Goal: Information Seeking & Learning: Learn about a topic

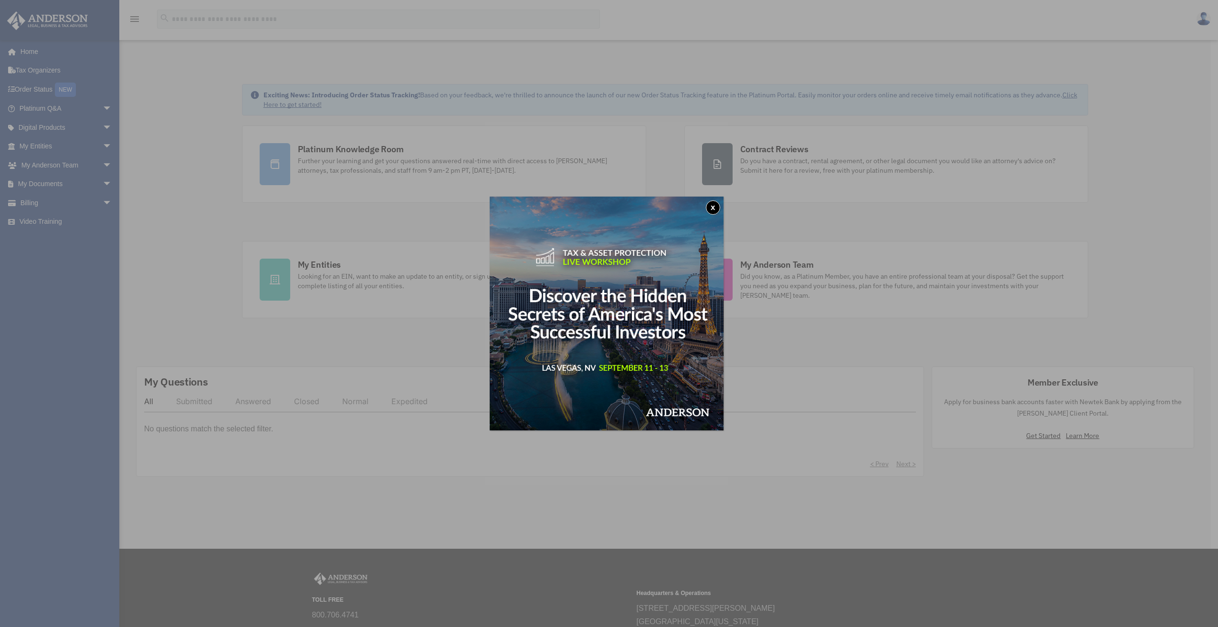
click at [719, 204] on button "x" at bounding box center [713, 208] width 14 height 14
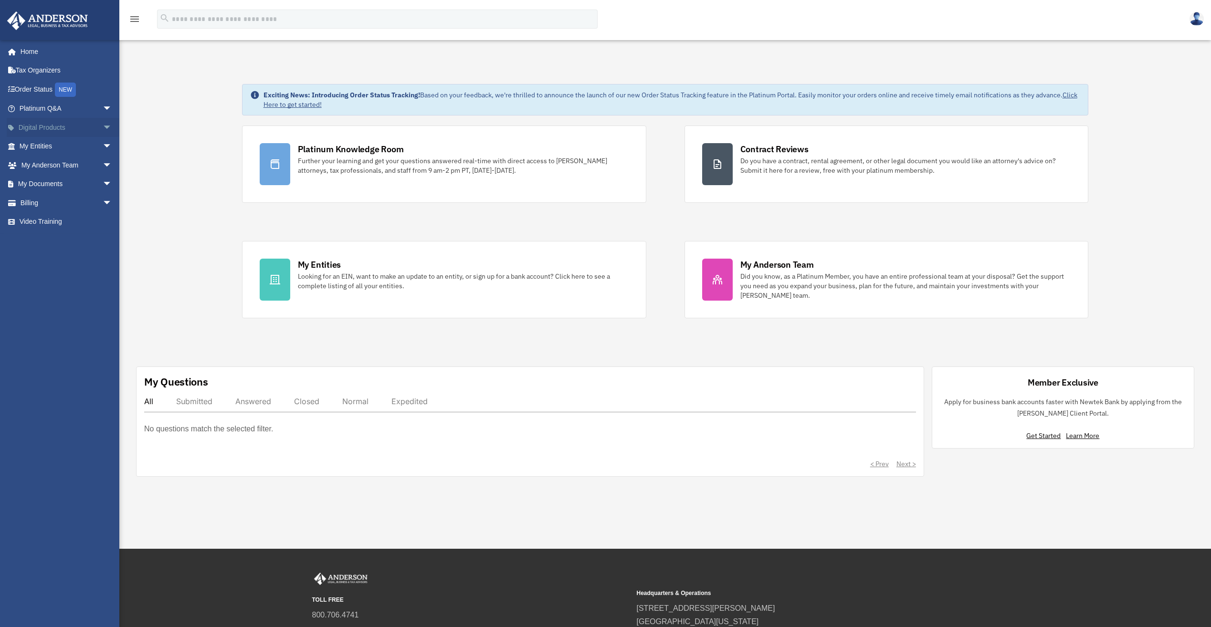
click at [52, 124] on link "Digital Products arrow_drop_down" at bounding box center [67, 127] width 120 height 19
click at [103, 123] on span "arrow_drop_down" at bounding box center [112, 128] width 19 height 20
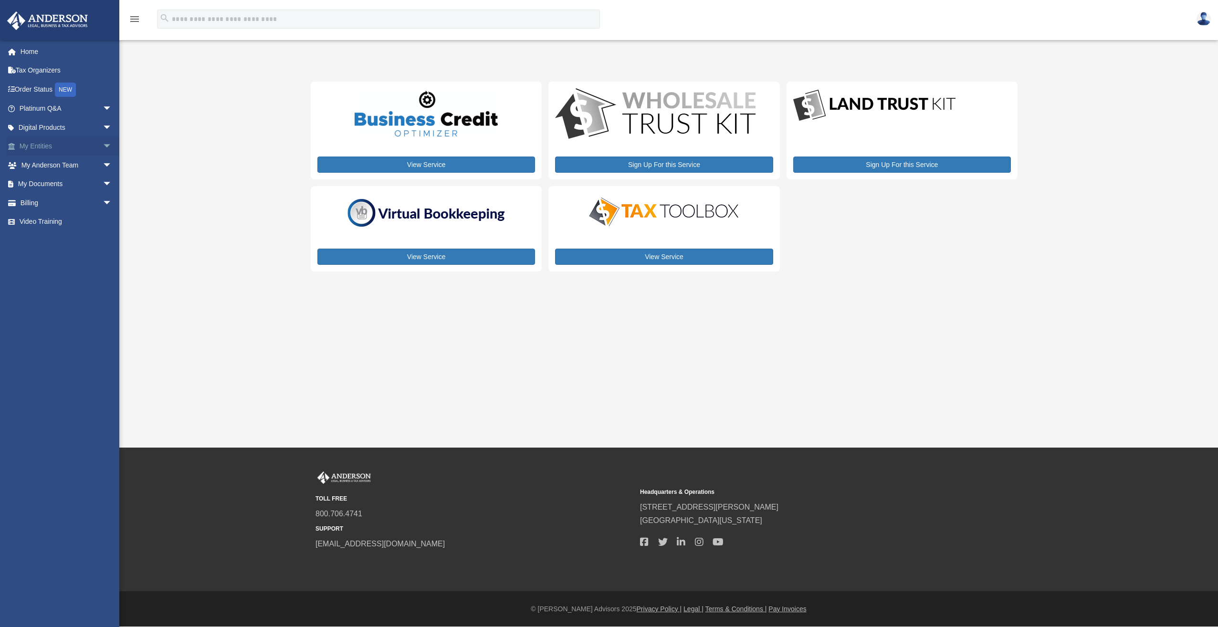
click at [103, 146] on span "arrow_drop_down" at bounding box center [112, 147] width 19 height 20
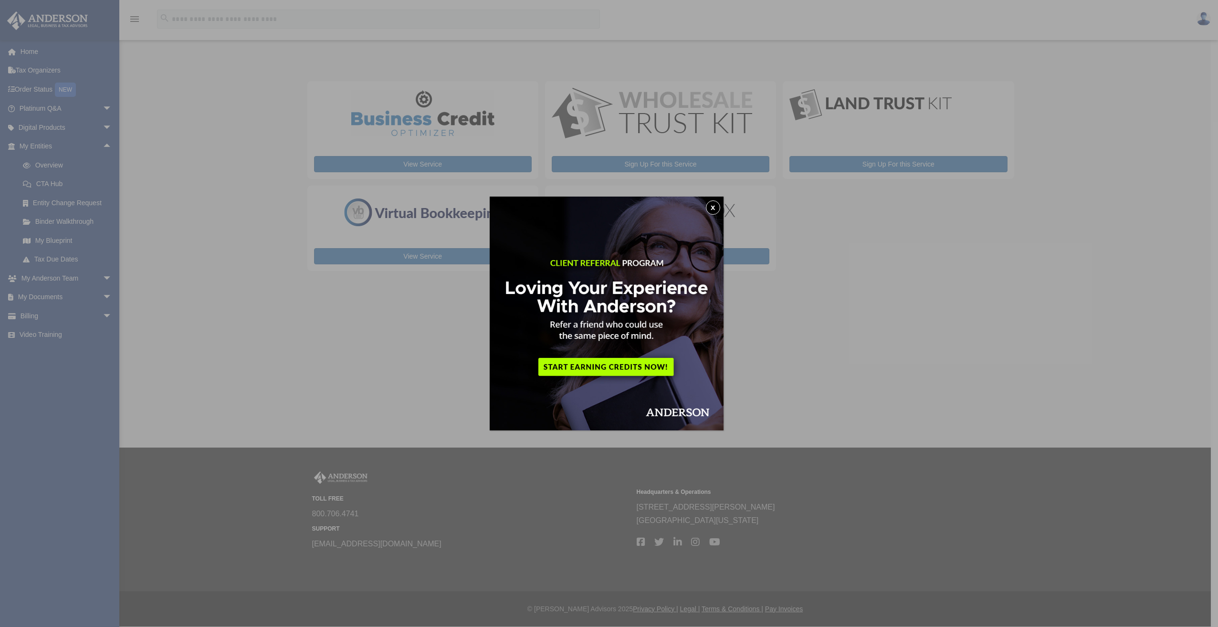
click at [717, 205] on button "x" at bounding box center [713, 208] width 14 height 14
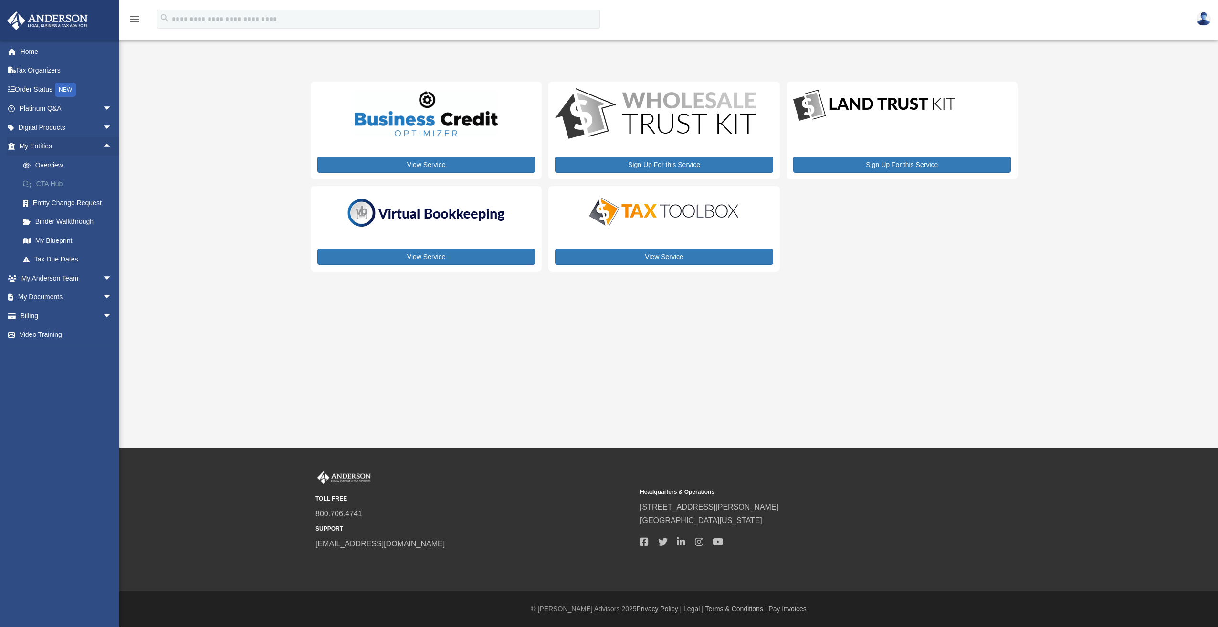
click at [60, 183] on link "CTA Hub" at bounding box center [69, 184] width 113 height 19
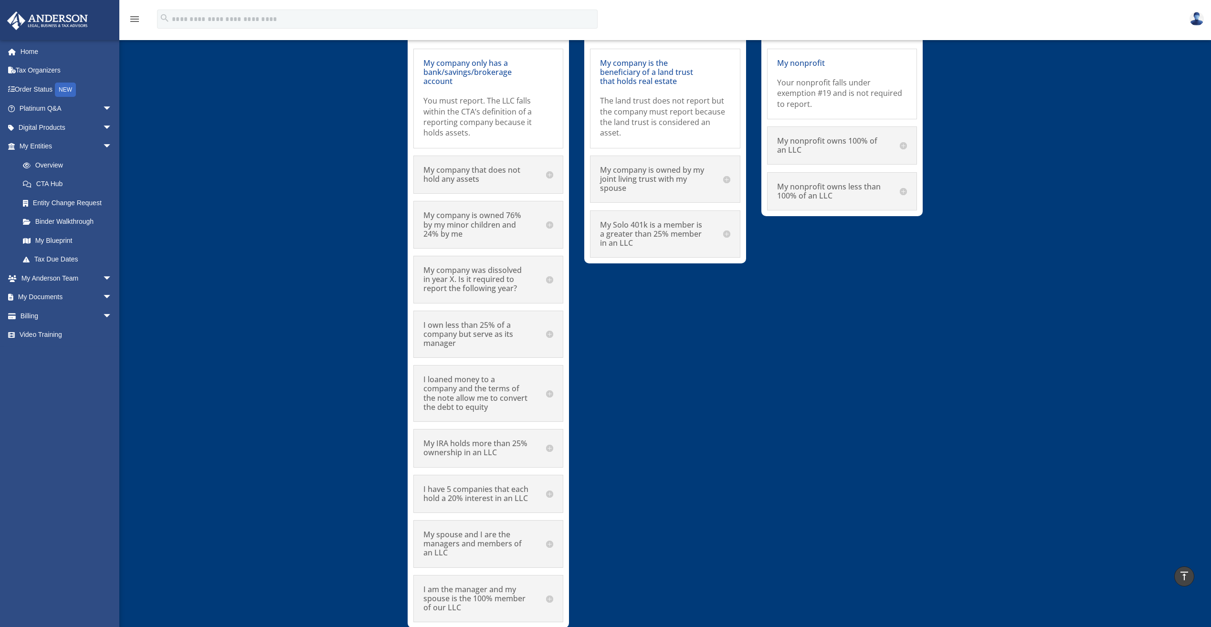
scroll to position [5443, 0]
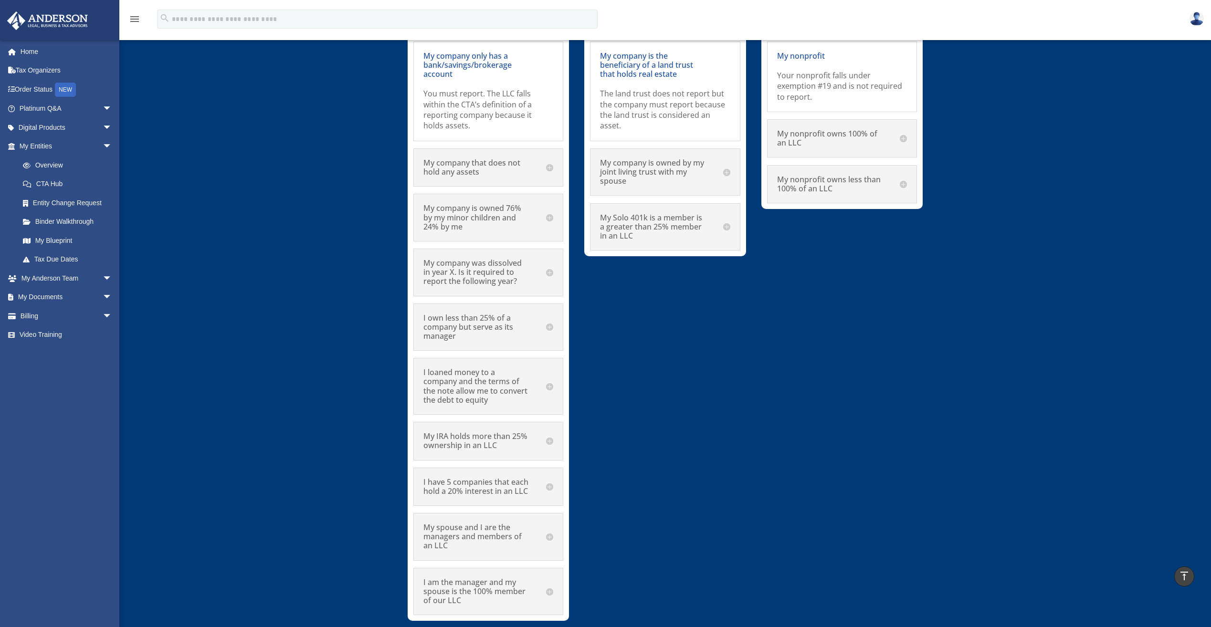
click at [516, 478] on h5 "I have 5 companies that each hold a 20% interest in an LLC" at bounding box center [488, 487] width 130 height 18
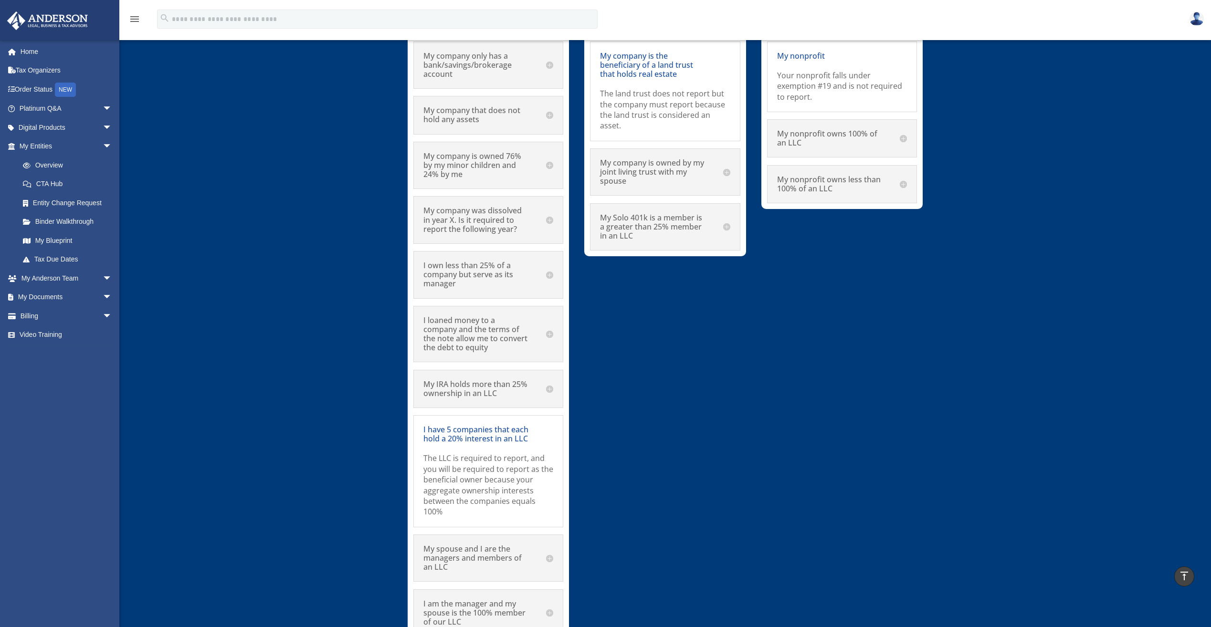
click at [520, 425] on h5 "I have 5 companies that each hold a 20% interest in an LLC" at bounding box center [488, 434] width 130 height 18
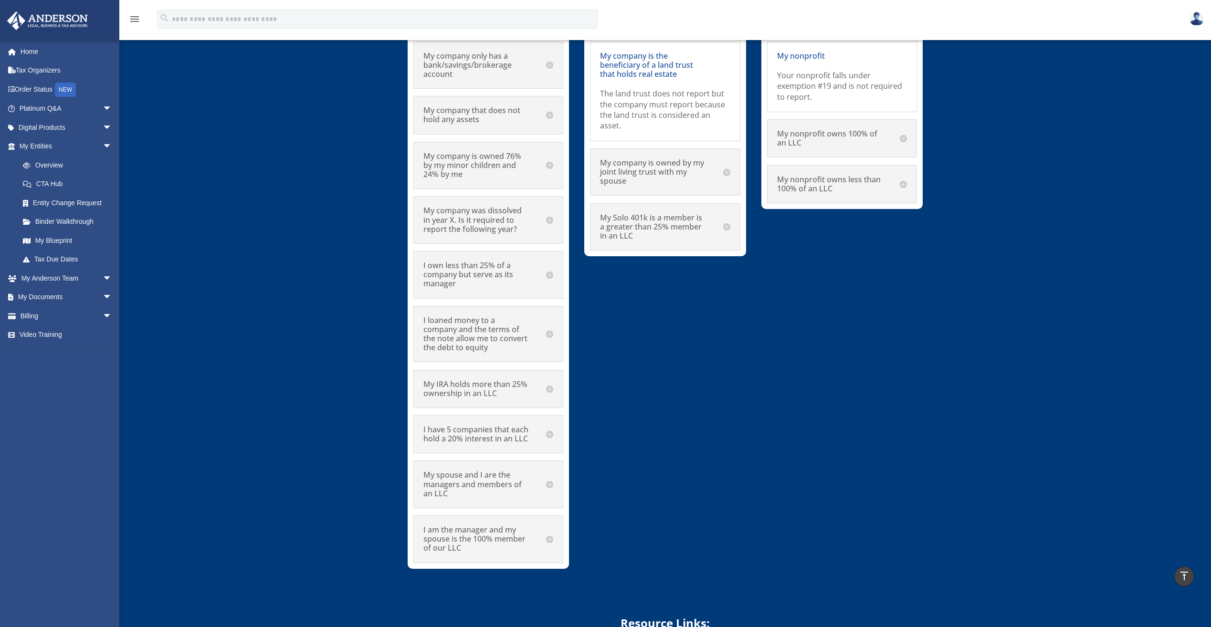
click at [455, 471] on h5 "My spouse and I are the managers and members of an LLC" at bounding box center [488, 485] width 130 height 28
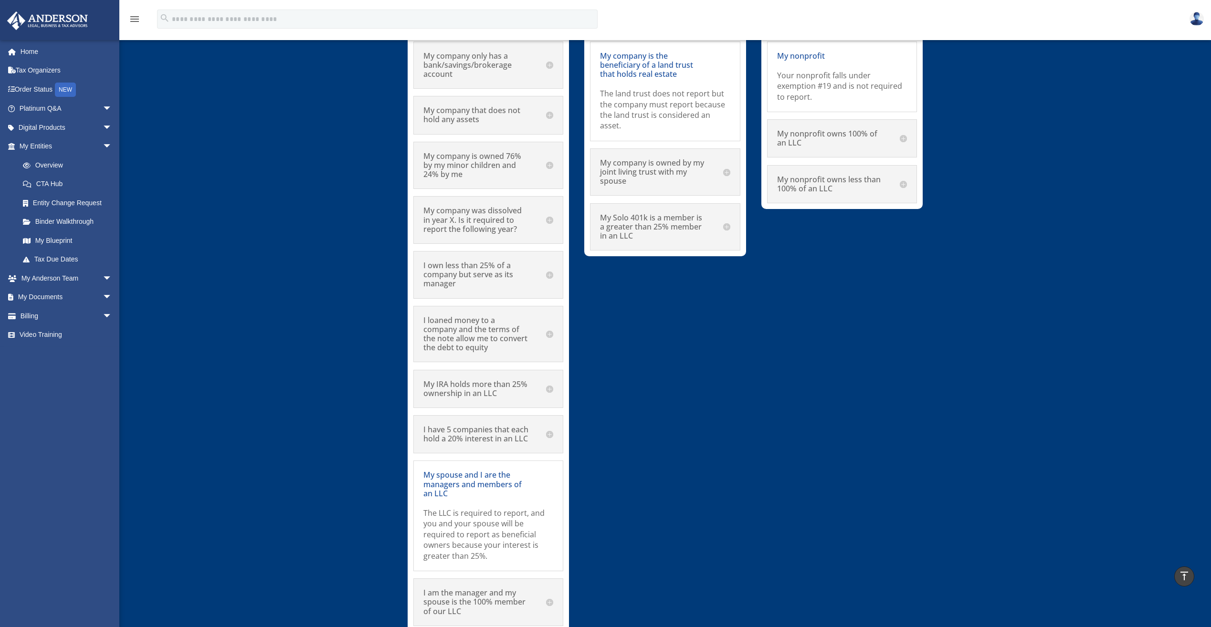
click at [465, 471] on h5 "My spouse and I are the managers and members of an LLC" at bounding box center [488, 485] width 130 height 28
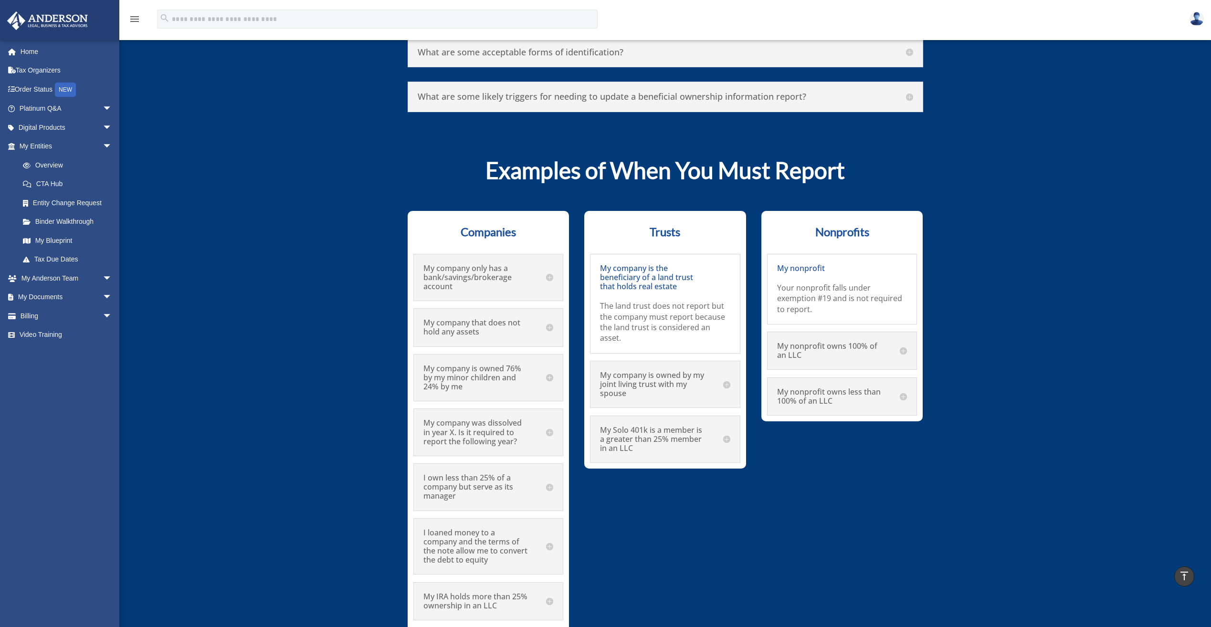
scroll to position [5108, 0]
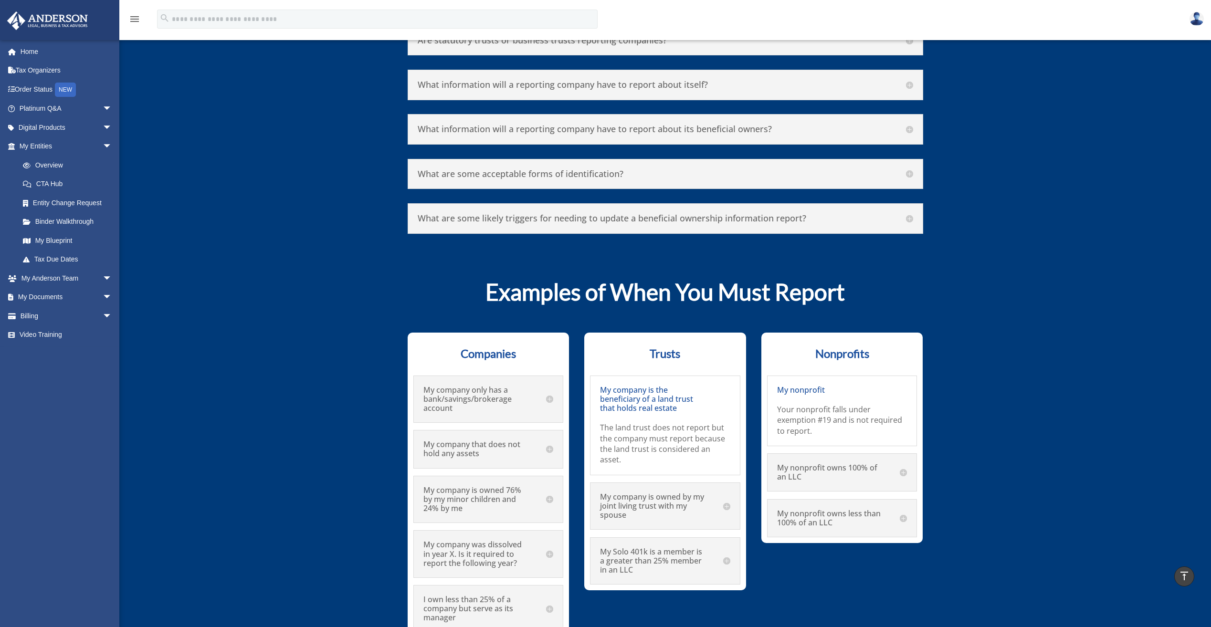
click at [823, 395] on div "Your nonprofit falls under exemption #19 and is not required to report." at bounding box center [842, 416] width 130 height 42
click at [818, 464] on h5 "My nonprofit owns 100% of an LLC" at bounding box center [842, 473] width 130 height 18
click at [826, 422] on h5 "My nonprofit owns 100% of an LLC" at bounding box center [842, 431] width 130 height 18
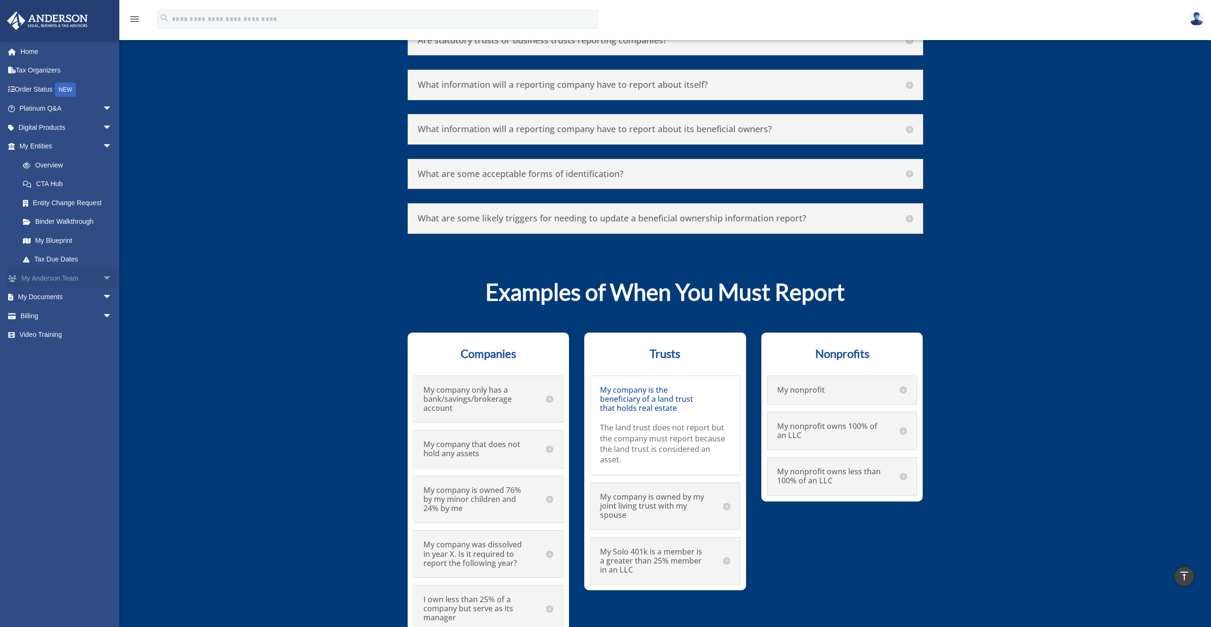
click at [103, 280] on span "arrow_drop_down" at bounding box center [112, 279] width 19 height 20
click at [81, 295] on link "My Anderson Team" at bounding box center [69, 297] width 113 height 19
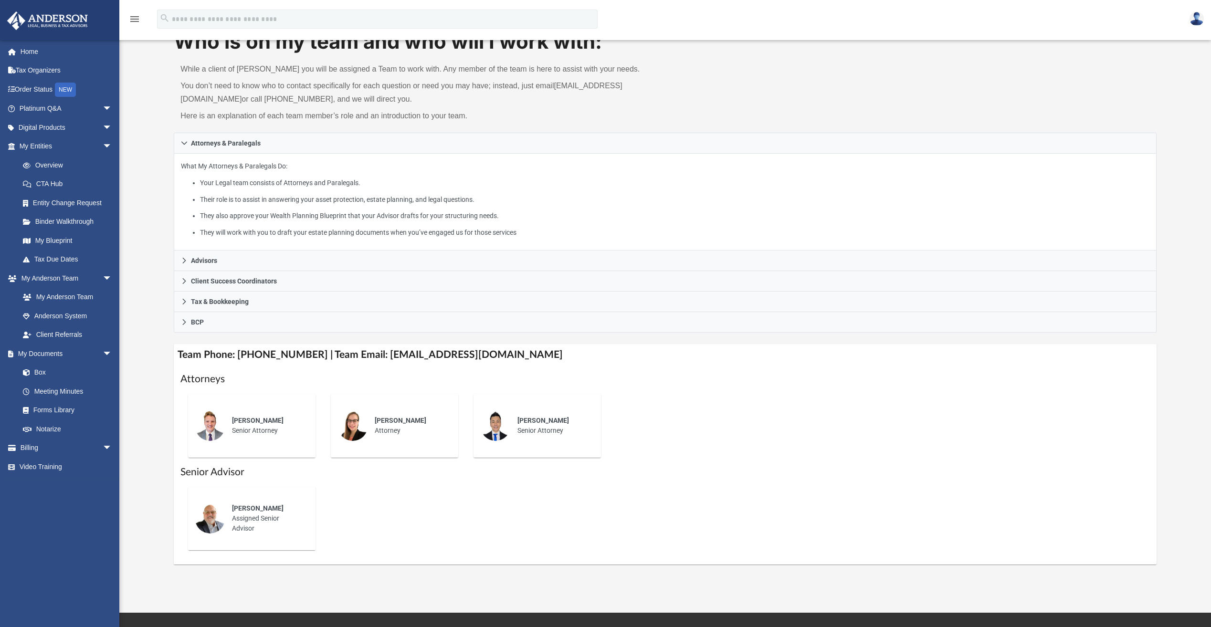
scroll to position [95, 0]
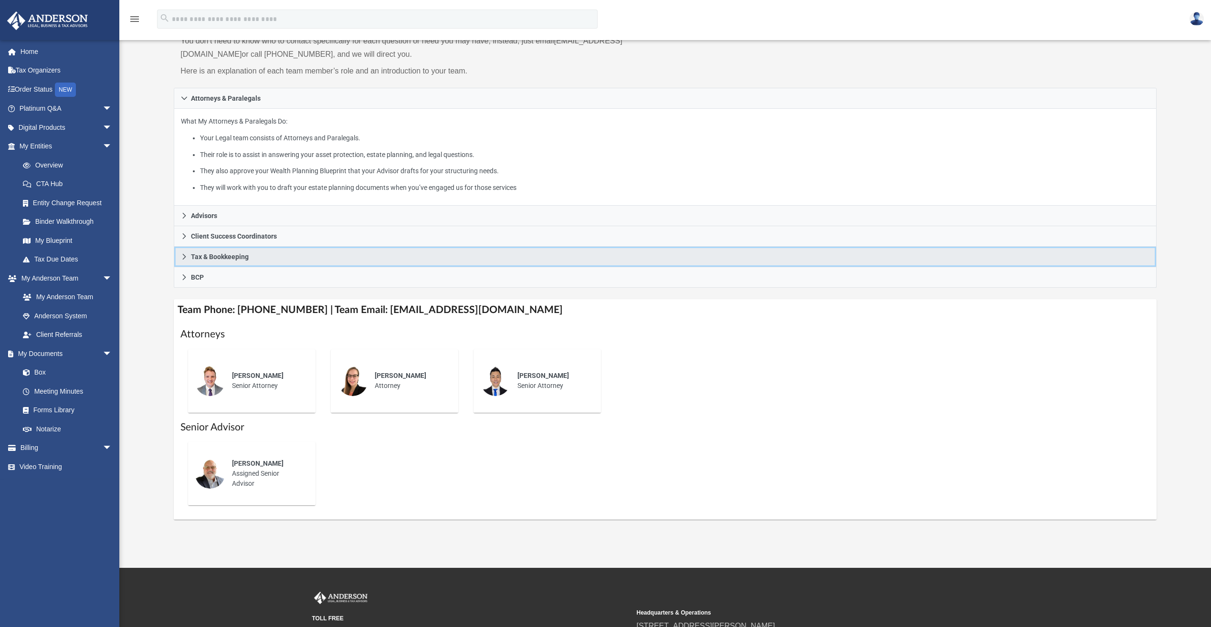
click at [220, 263] on link "Tax & Bookkeeping" at bounding box center [665, 257] width 983 height 21
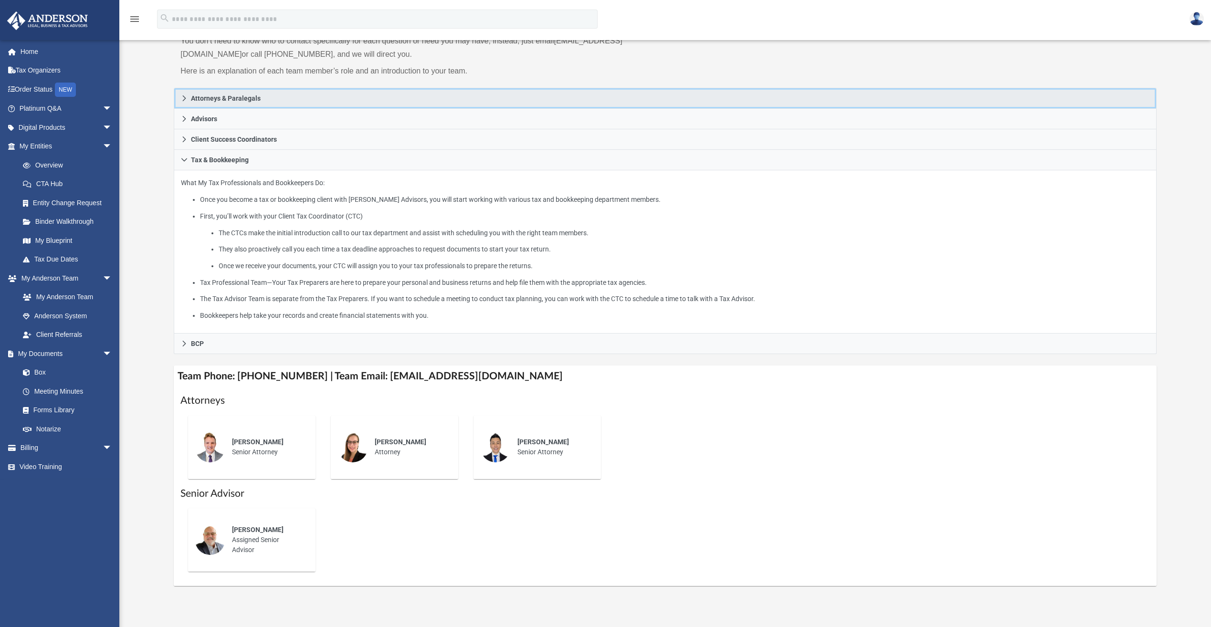
click at [180, 101] on link "Attorneys & Paralegals" at bounding box center [665, 98] width 983 height 21
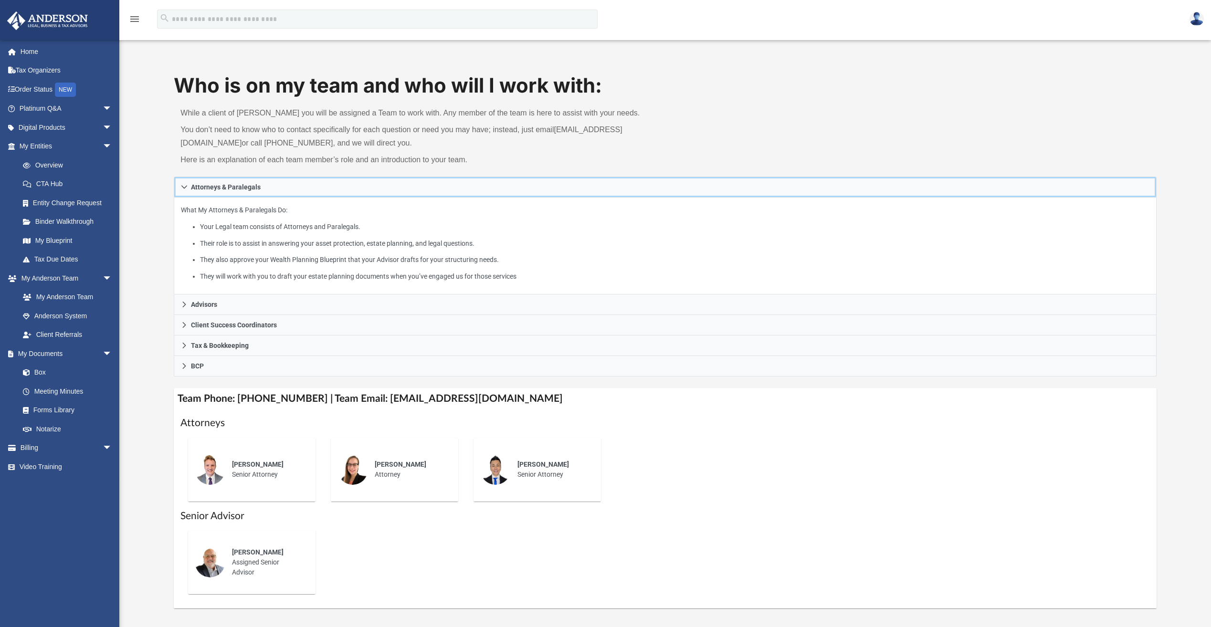
scroll to position [0, 0]
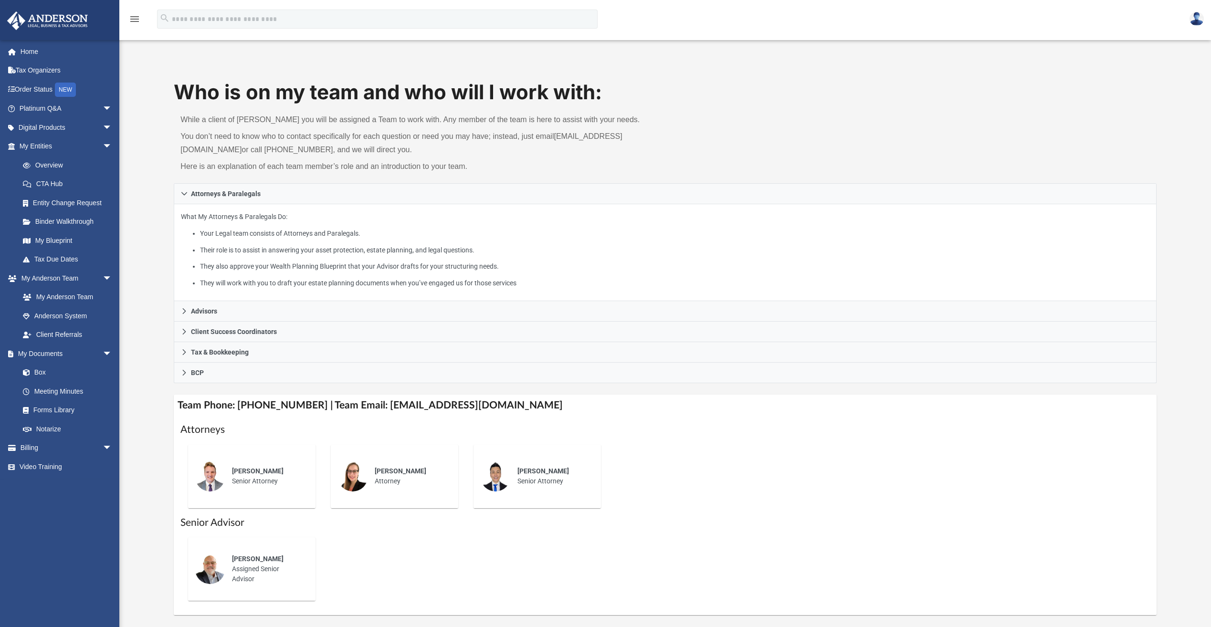
click at [1196, 19] on img at bounding box center [1197, 19] width 14 height 14
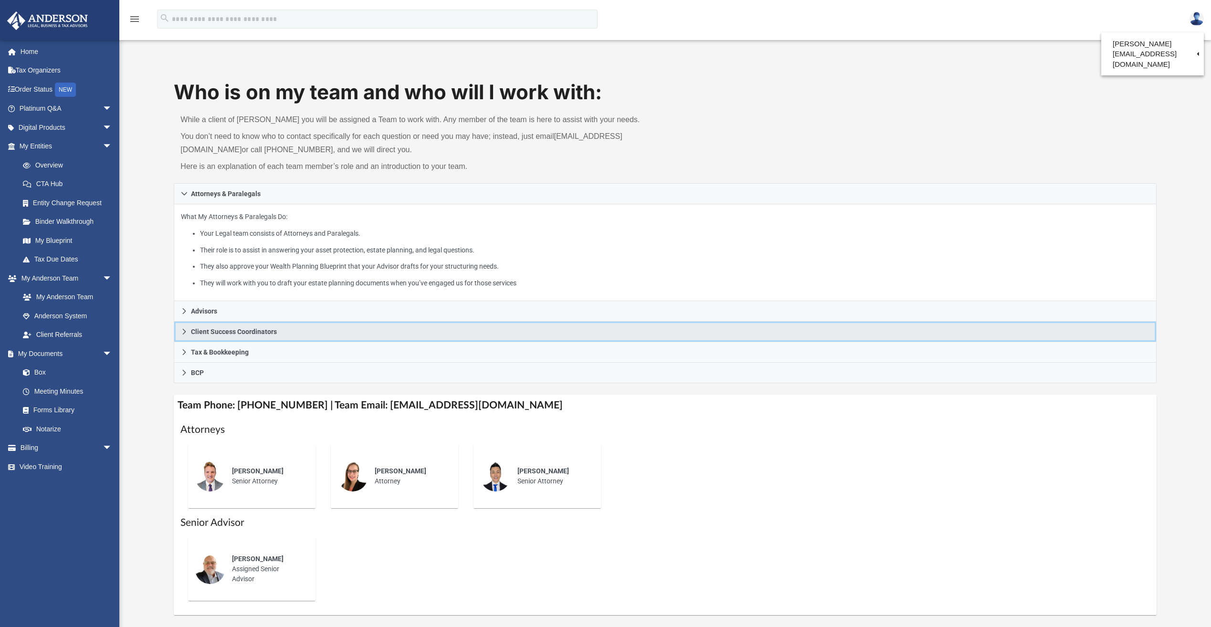
click at [243, 334] on span "Client Success Coordinators" at bounding box center [234, 331] width 86 height 7
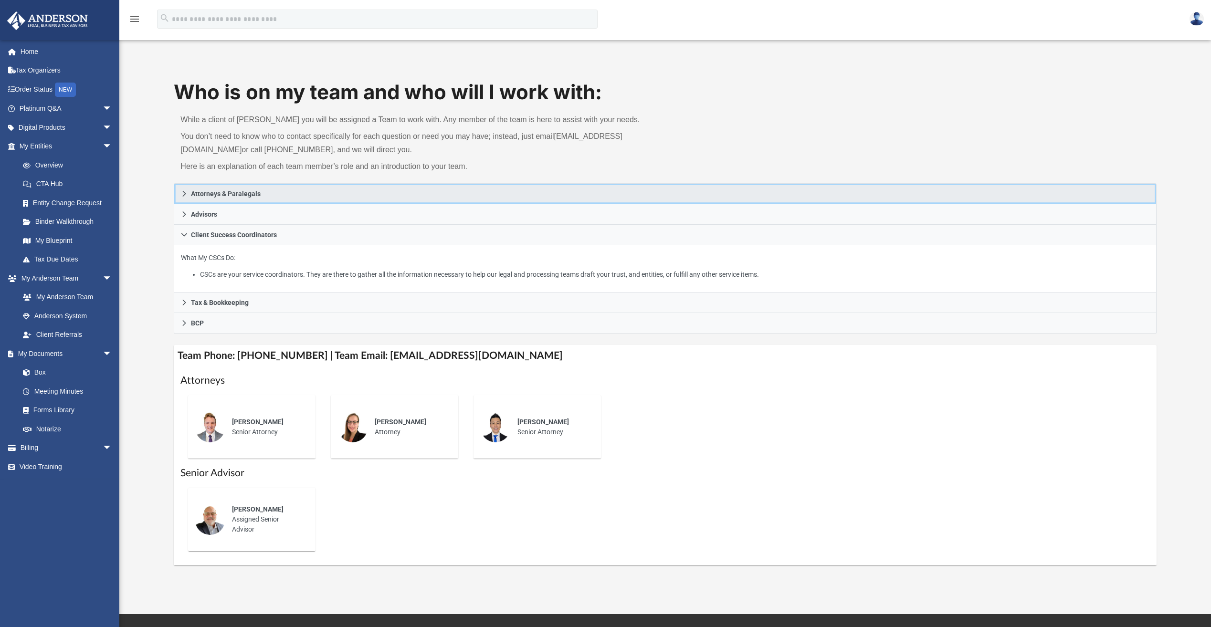
click at [191, 203] on link "Attorneys & Paralegals" at bounding box center [665, 193] width 983 height 21
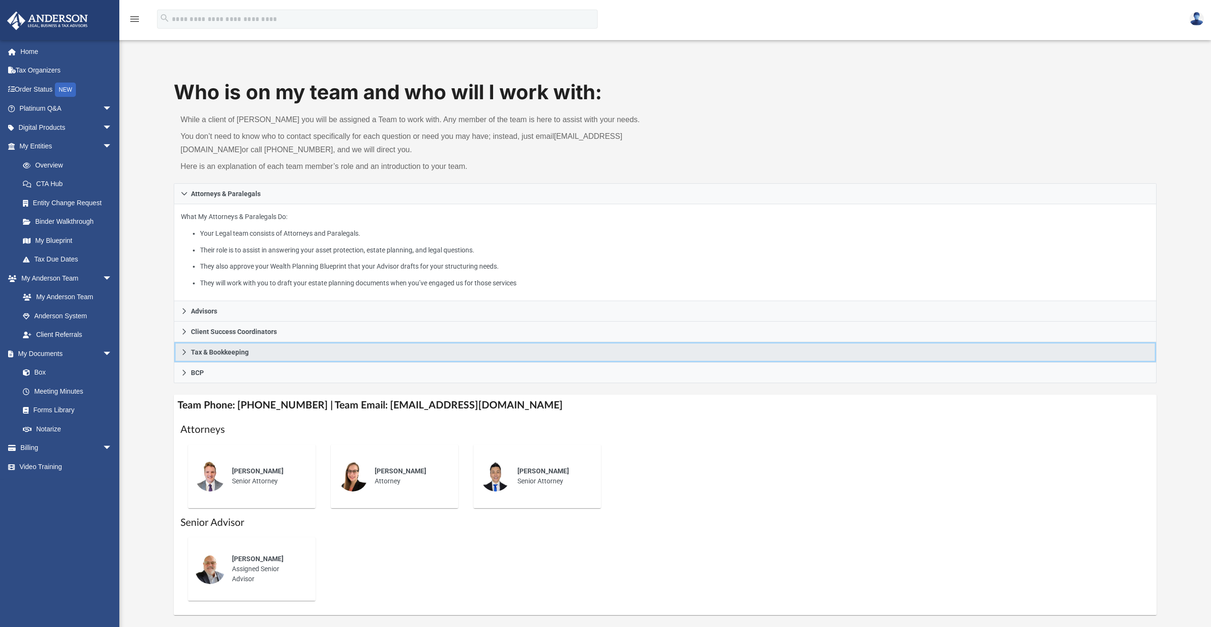
click at [204, 349] on span "Tax & Bookkeeping" at bounding box center [220, 352] width 58 height 7
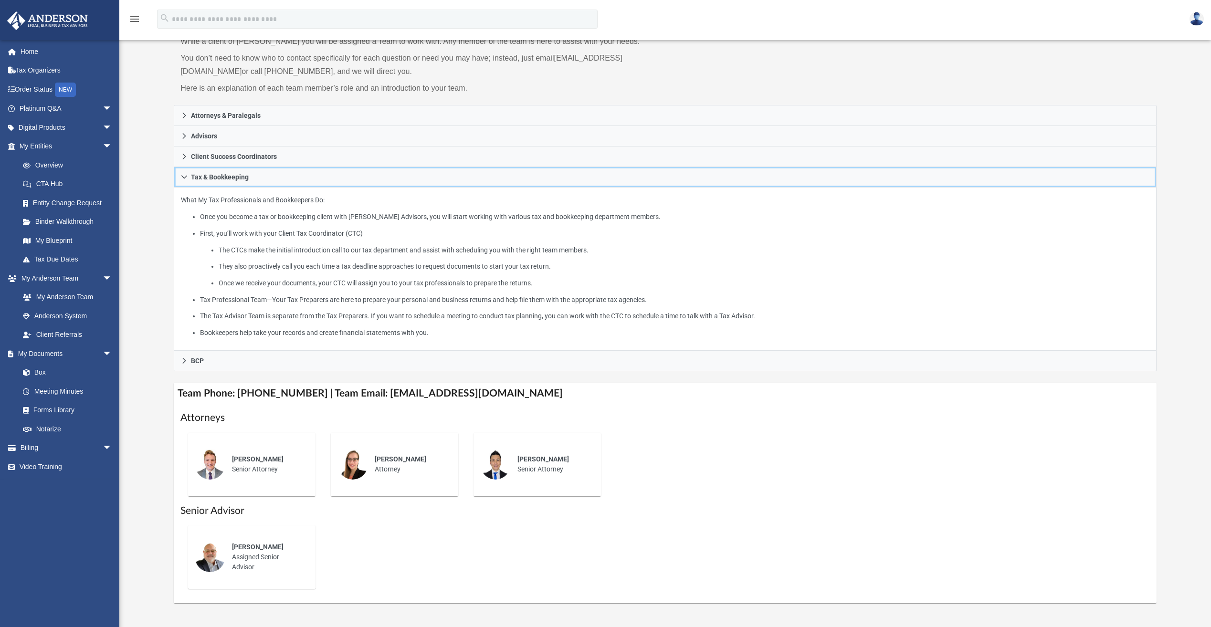
scroll to position [95, 0]
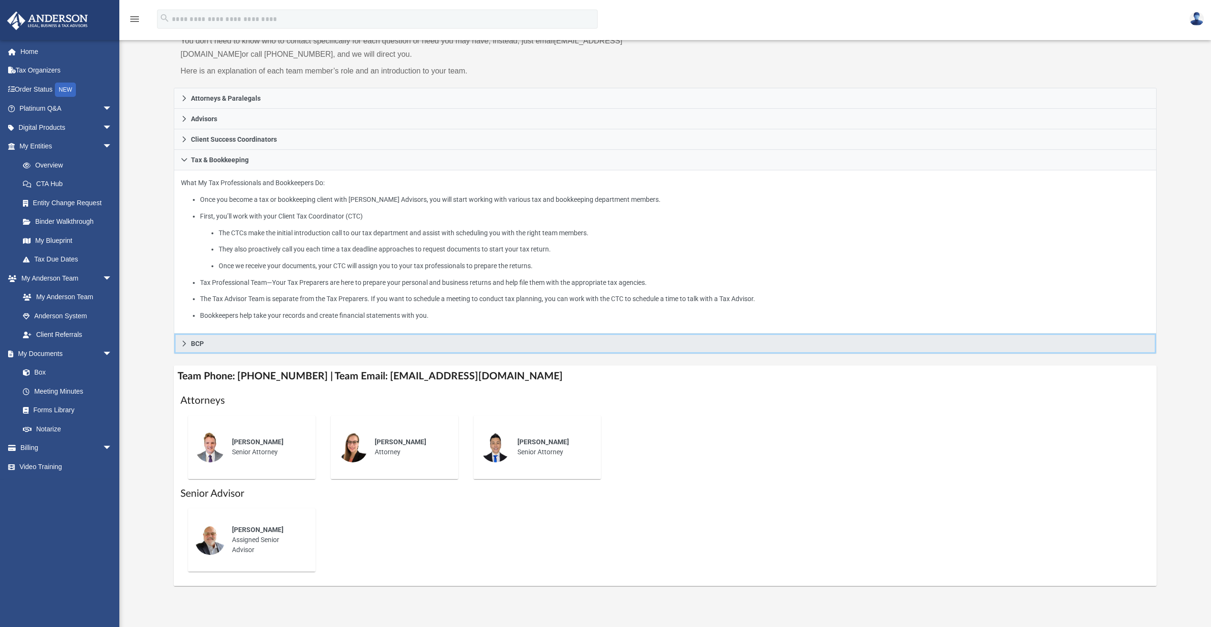
click at [200, 343] on span "BCP" at bounding box center [197, 343] width 13 height 7
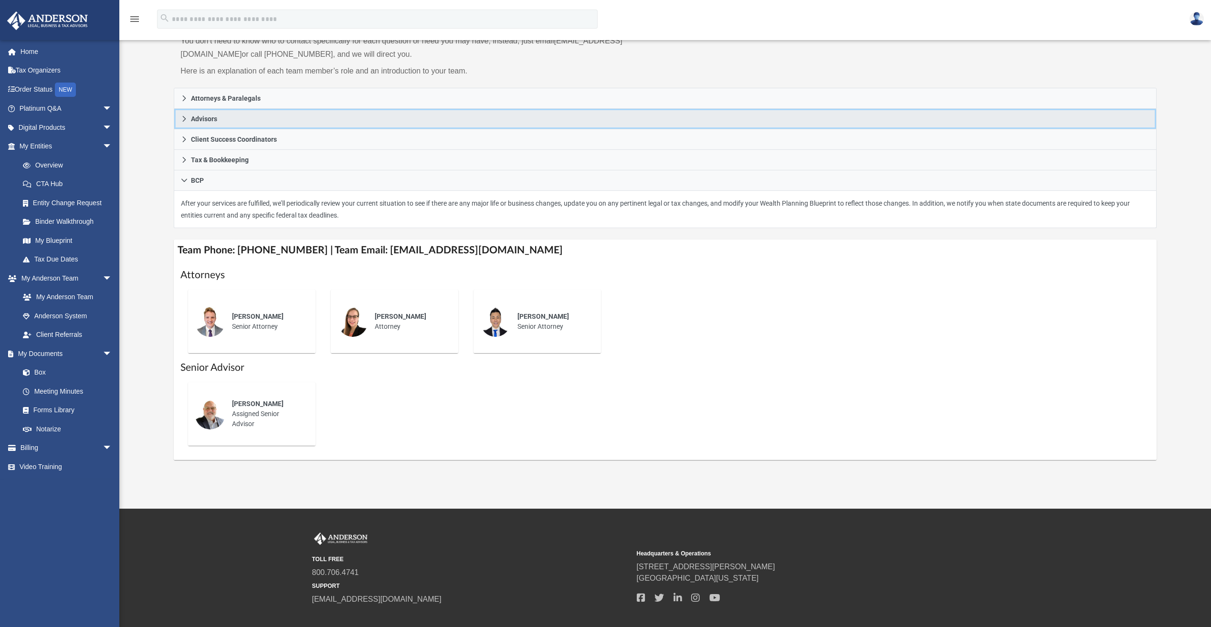
click at [245, 116] on link "Advisors" at bounding box center [665, 119] width 983 height 21
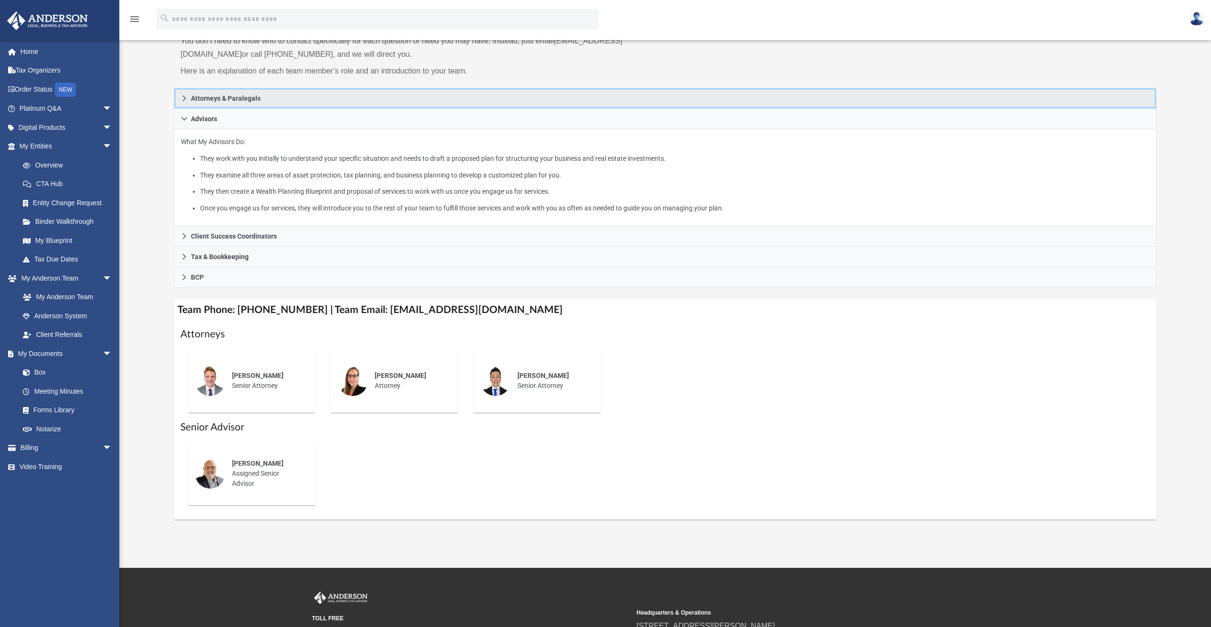
click at [244, 103] on link "Attorneys & Paralegals" at bounding box center [665, 98] width 983 height 21
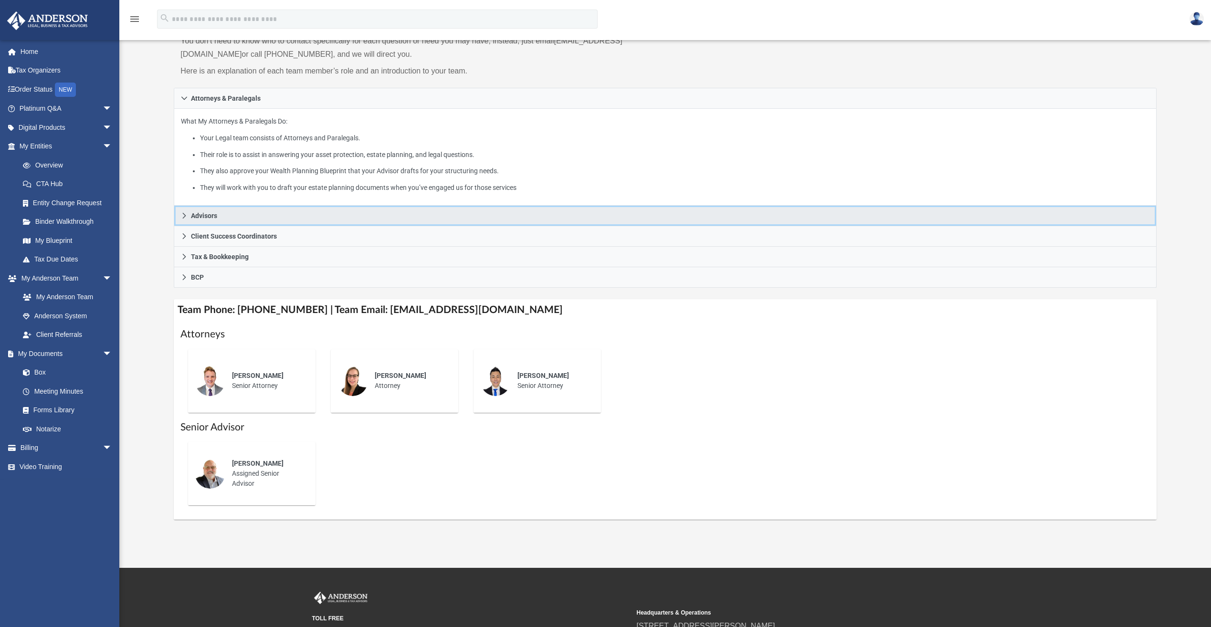
click at [259, 219] on link "Advisors" at bounding box center [665, 216] width 983 height 21
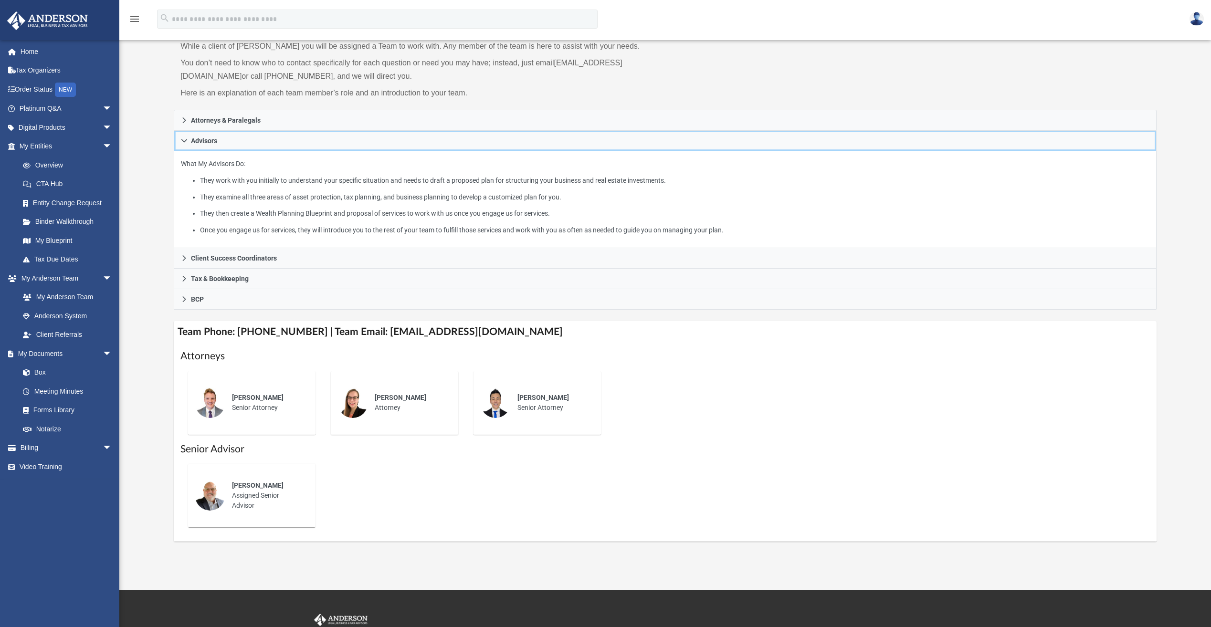
scroll to position [0, 0]
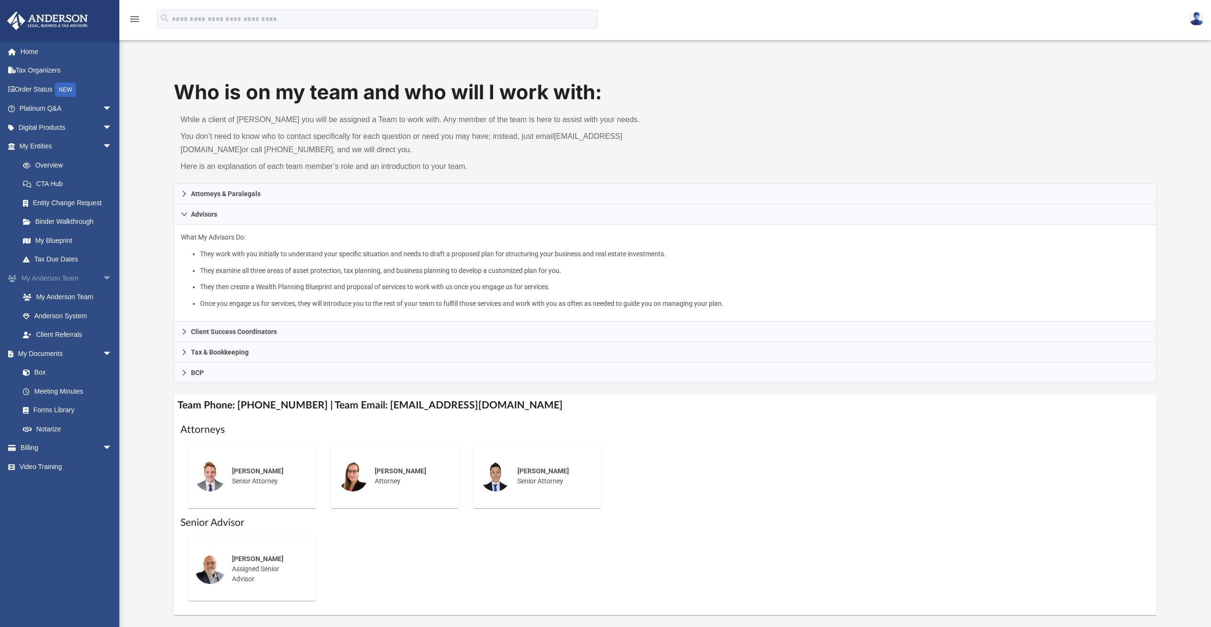
click at [87, 276] on link "My Anderson Team arrow_drop_down" at bounding box center [67, 278] width 120 height 19
click at [49, 164] on link "Overview" at bounding box center [69, 165] width 113 height 19
click at [64, 127] on link "Digital Products arrow_drop_down" at bounding box center [67, 127] width 120 height 19
click at [103, 125] on span "arrow_drop_down" at bounding box center [112, 128] width 19 height 20
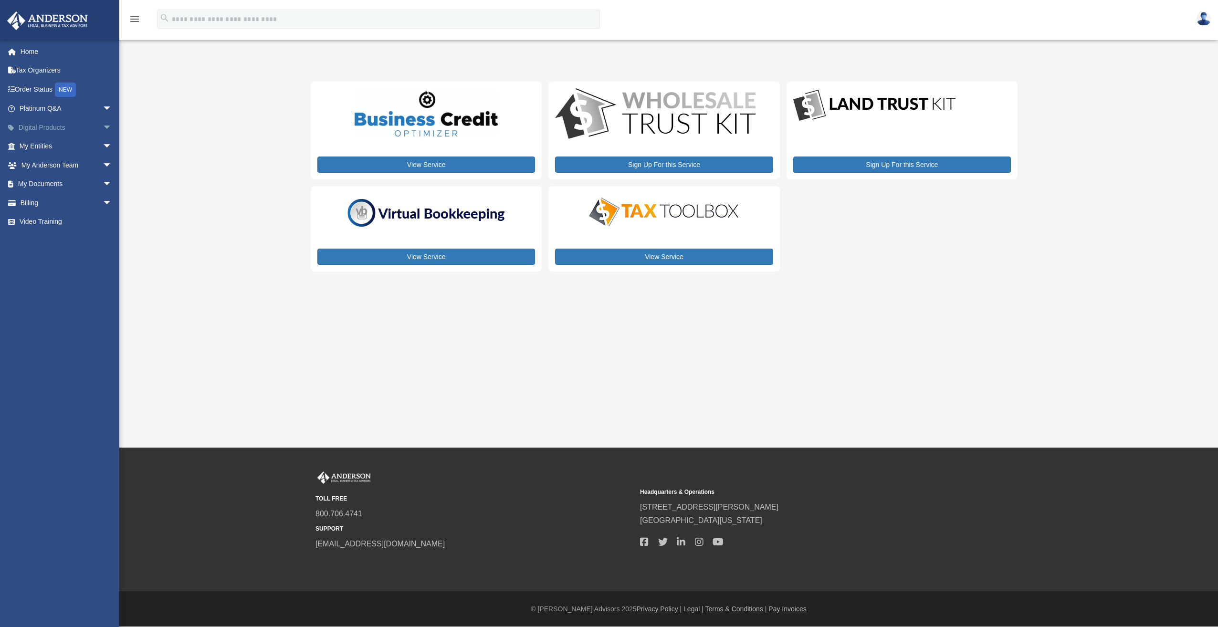
click at [103, 125] on span "arrow_drop_down" at bounding box center [112, 128] width 19 height 20
click at [67, 165] on div "Business Credit Optimizer" at bounding box center [73, 165] width 81 height 12
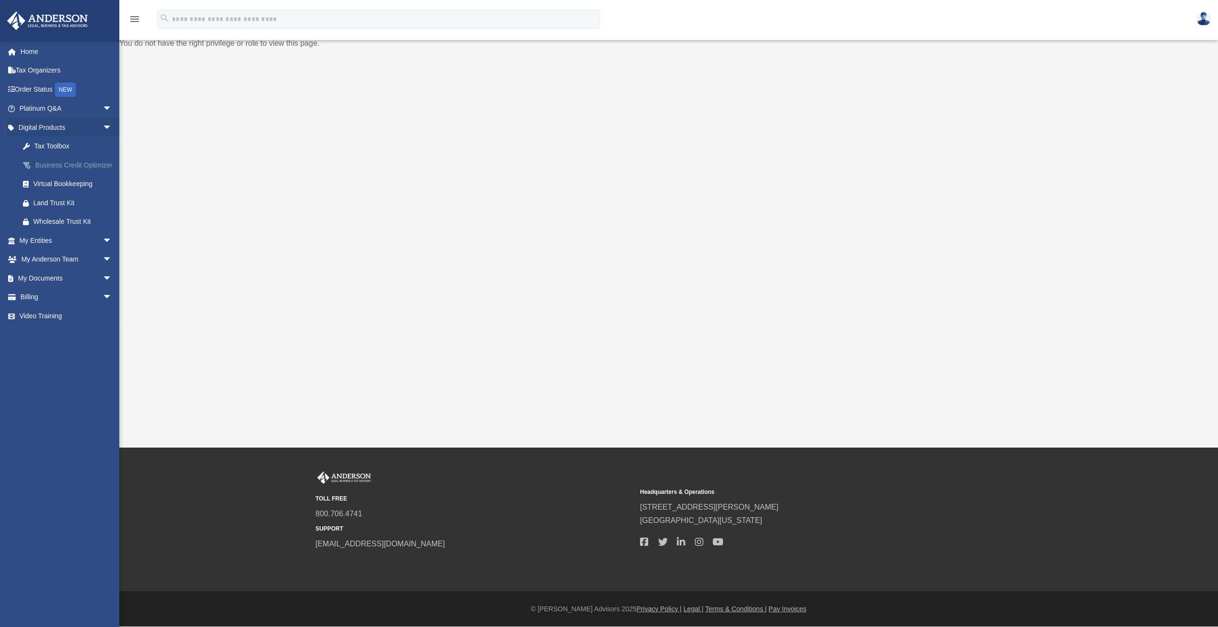
click at [59, 166] on div "Business Credit Optimizer" at bounding box center [73, 165] width 81 height 12
click at [63, 149] on div "Tax Toolbox" at bounding box center [73, 146] width 81 height 12
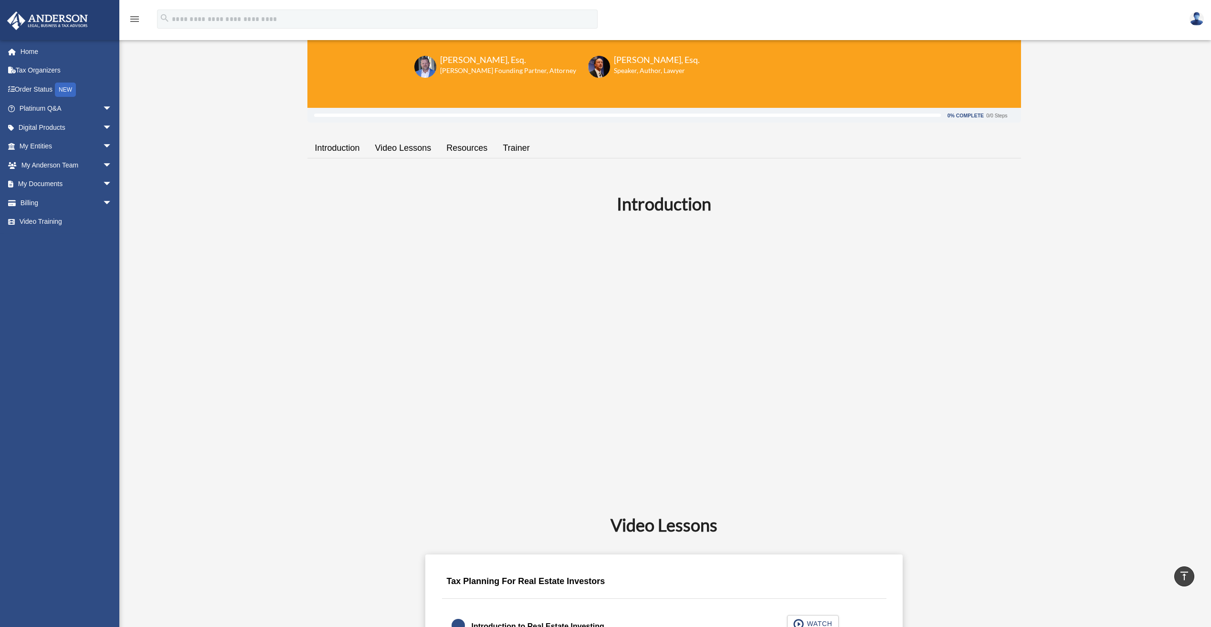
scroll to position [95, 0]
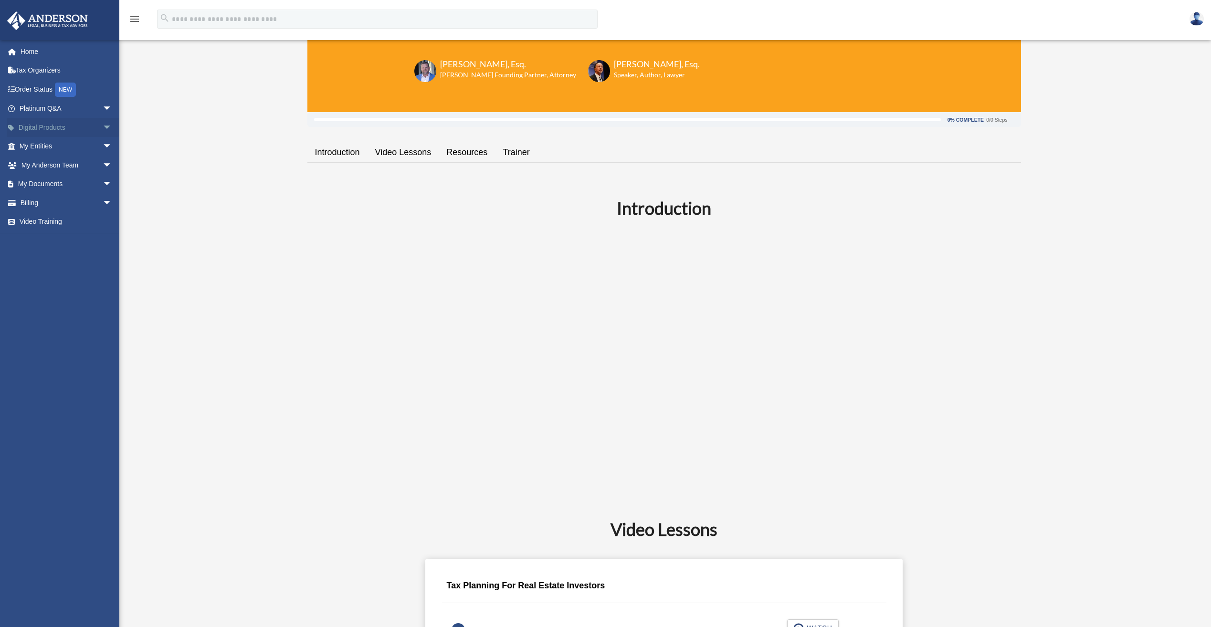
click at [103, 127] on span "arrow_drop_down" at bounding box center [112, 128] width 19 height 20
click at [103, 251] on span "arrow_drop_down" at bounding box center [112, 241] width 19 height 20
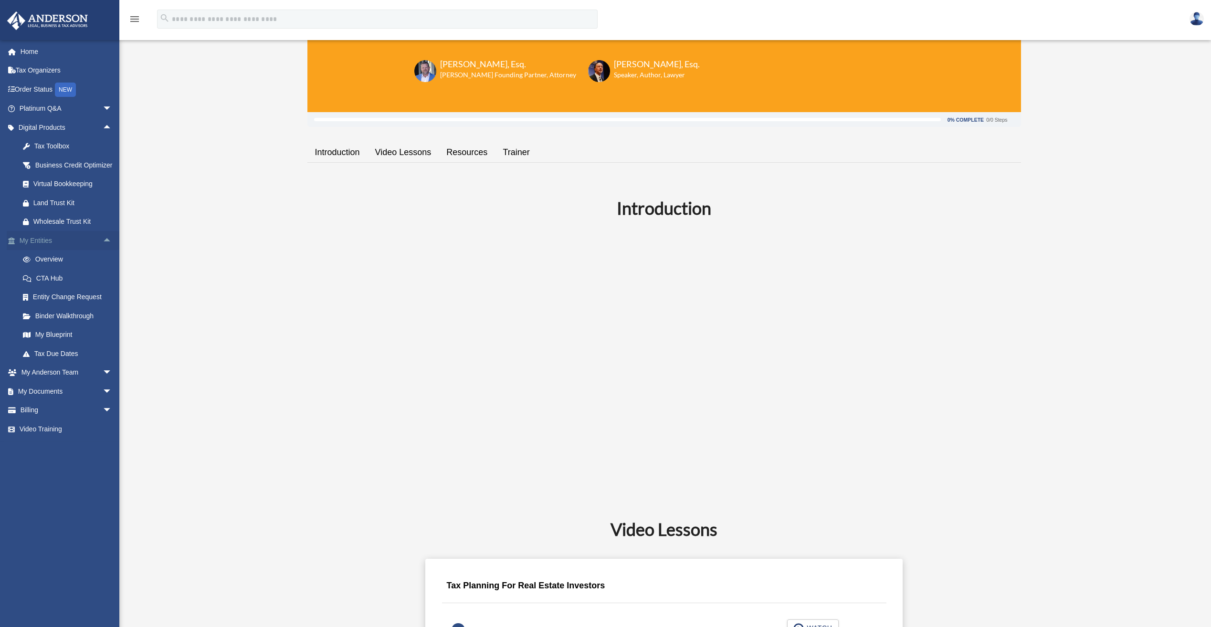
click at [104, 250] on span "arrow_drop_up" at bounding box center [112, 241] width 19 height 20
click at [103, 270] on span "arrow_drop_down" at bounding box center [112, 260] width 19 height 20
click at [103, 270] on span "arrow_drop_up" at bounding box center [112, 260] width 19 height 20
click at [103, 288] on span "arrow_drop_down" at bounding box center [112, 279] width 19 height 20
click at [103, 380] on span "arrow_drop_down" at bounding box center [112, 373] width 19 height 20
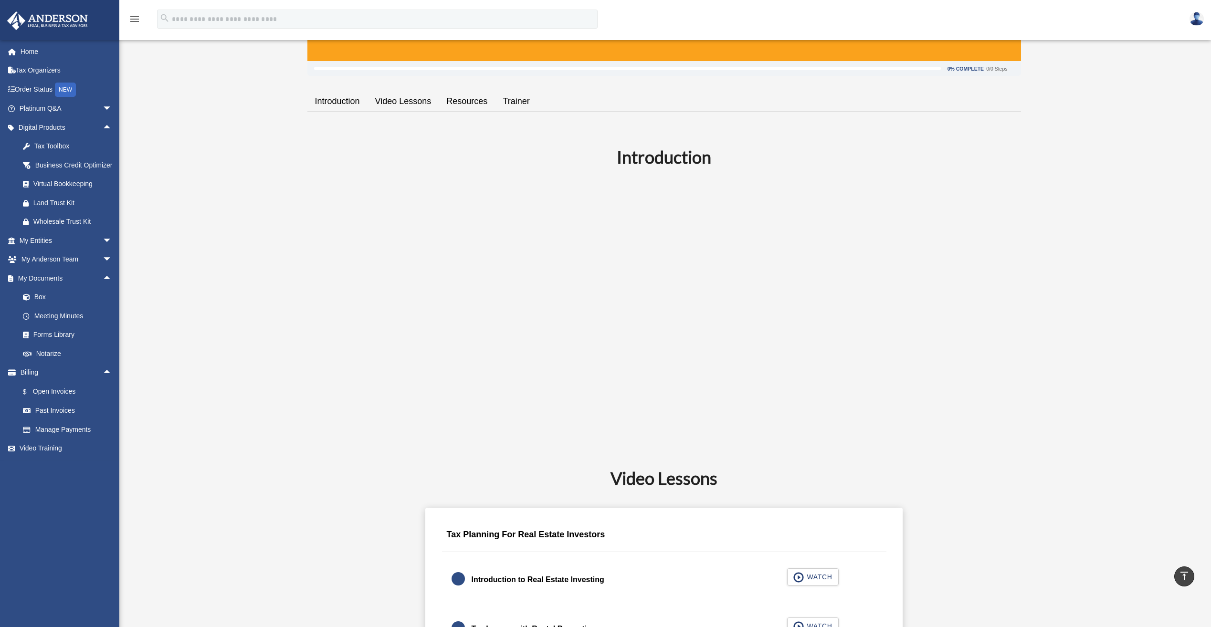
scroll to position [143, 0]
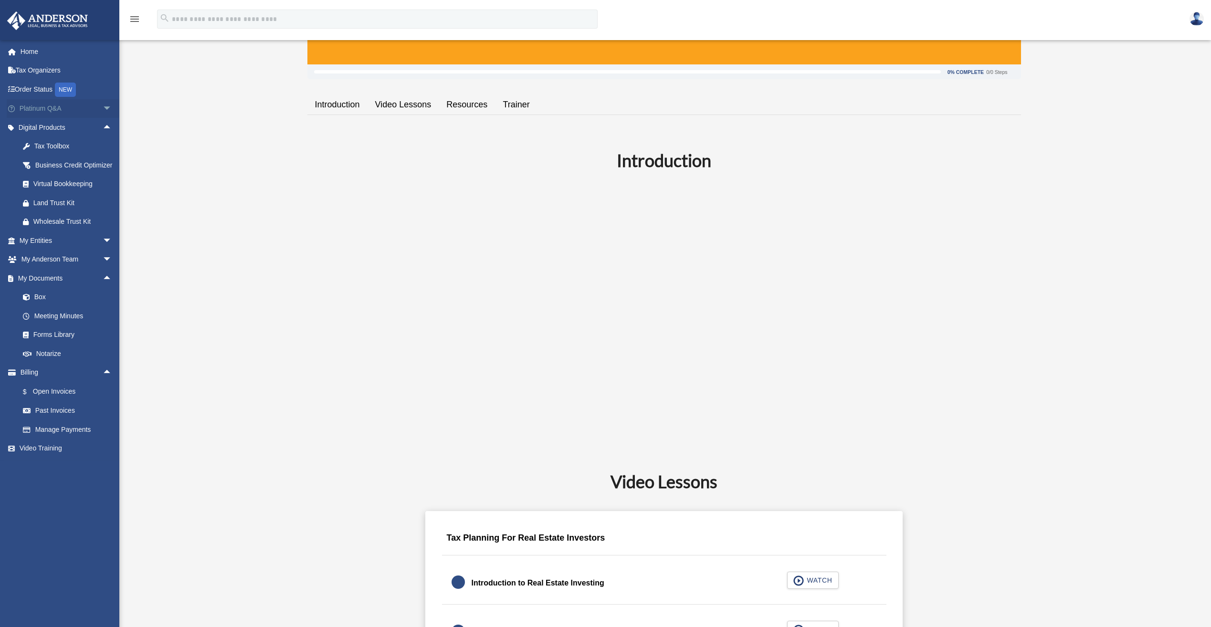
click at [103, 111] on span "arrow_drop_down" at bounding box center [112, 109] width 19 height 20
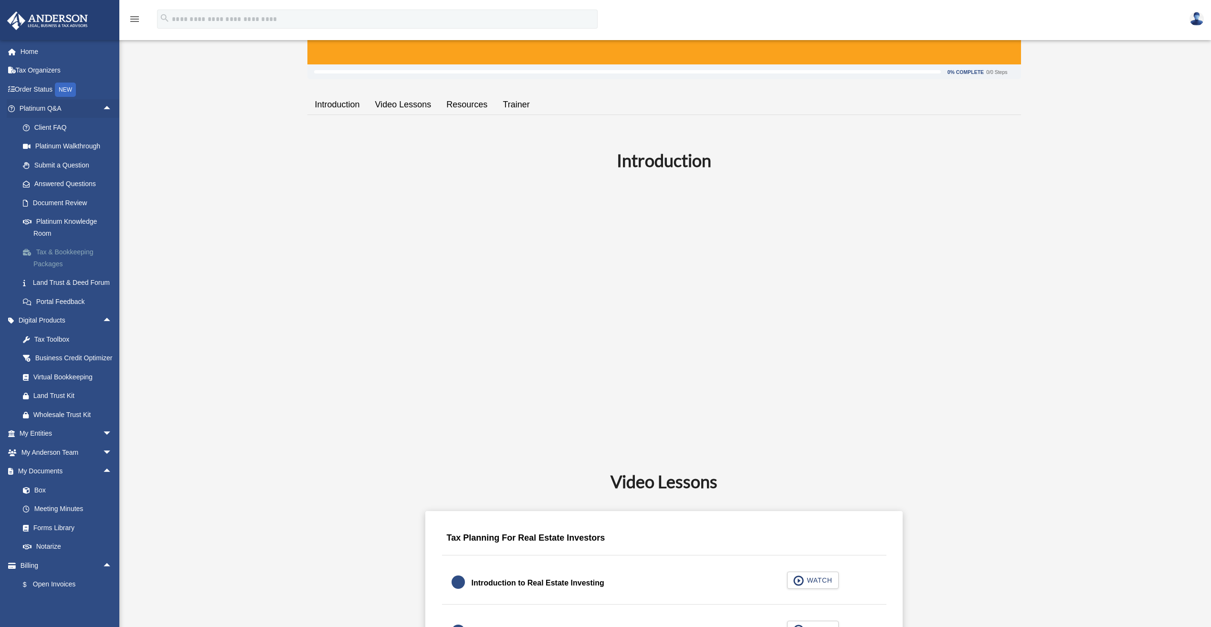
click at [87, 252] on link "Tax & Bookkeeping Packages" at bounding box center [69, 258] width 113 height 31
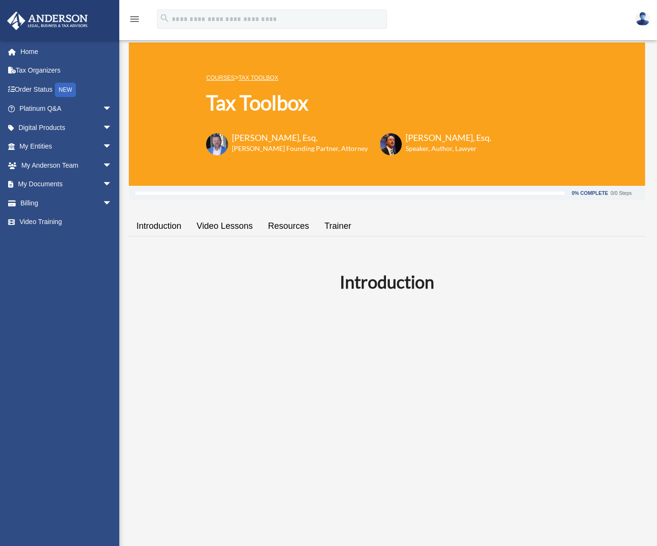
click at [288, 225] on link "Resources" at bounding box center [289, 225] width 56 height 27
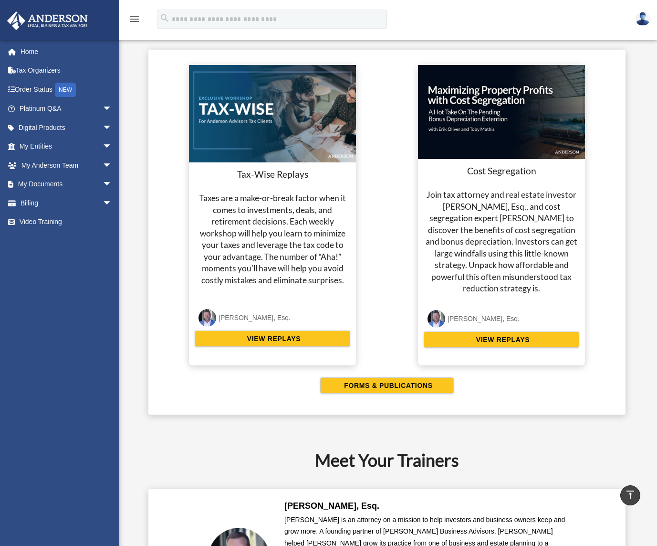
scroll to position [1711, 0]
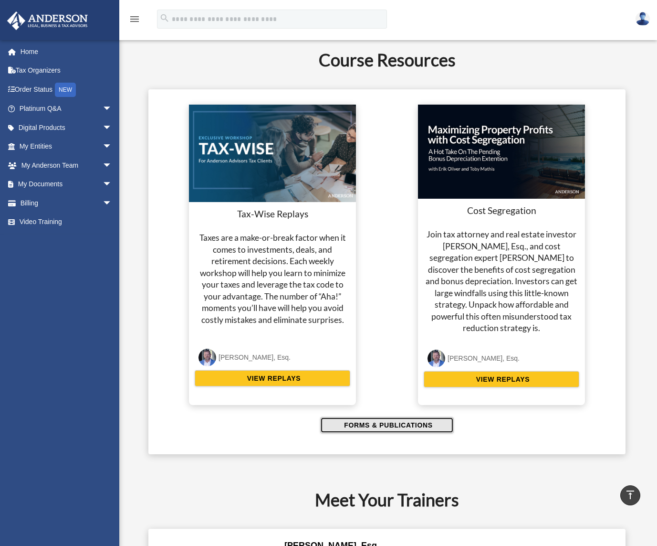
click at [383, 428] on span "FORMS & PUBLICATIONS" at bounding box center [386, 425] width 91 height 10
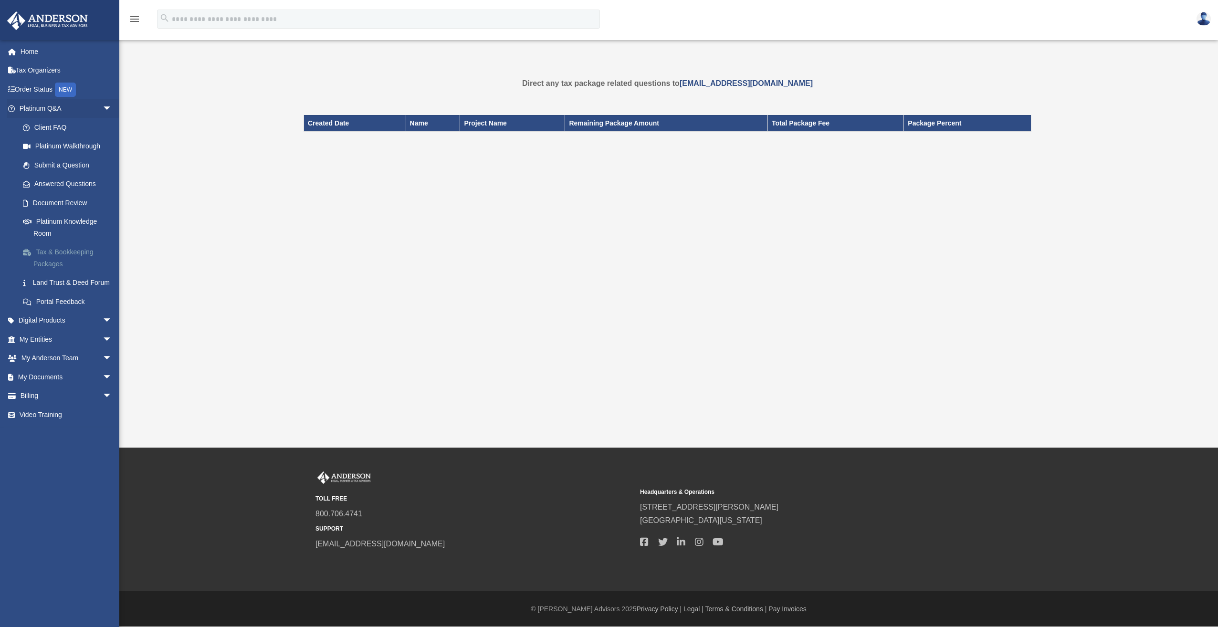
click at [59, 254] on link "Tax & Bookkeeping Packages" at bounding box center [69, 258] width 113 height 31
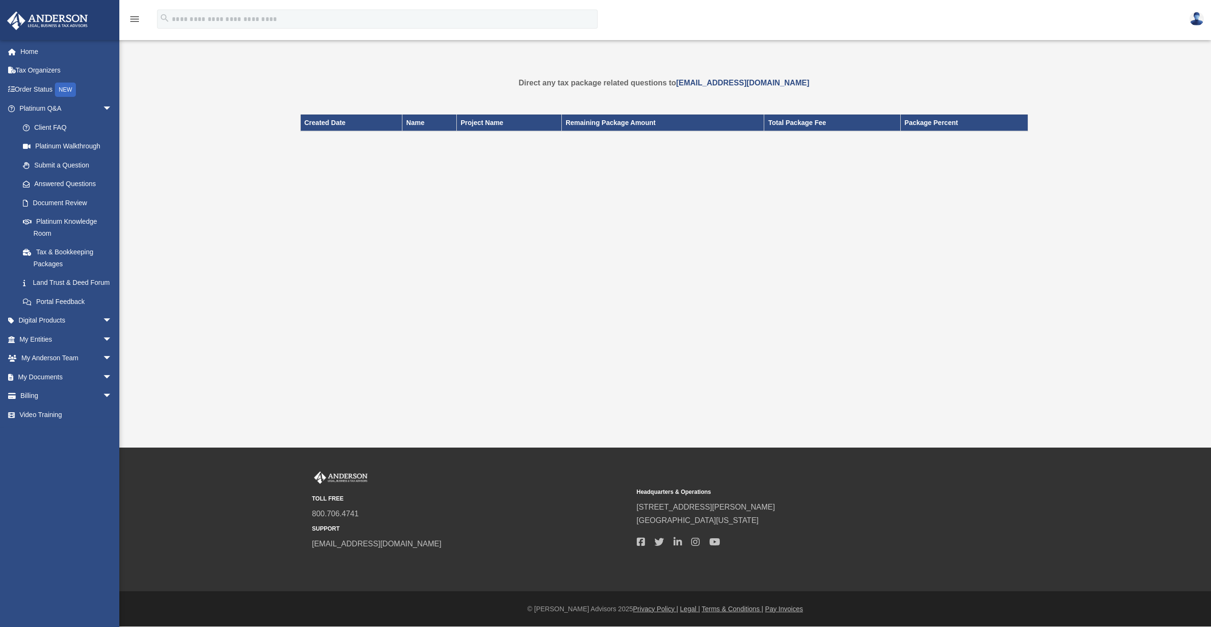
click at [98, 219] on link "Platinum Knowledge Room" at bounding box center [69, 227] width 113 height 31
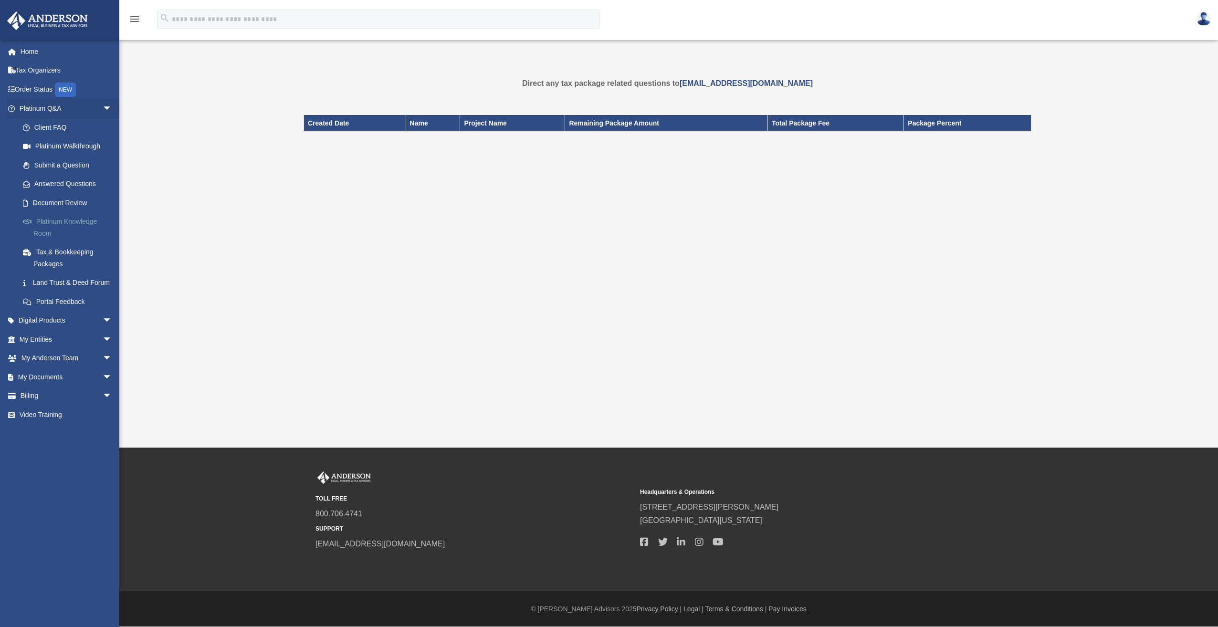
click at [90, 216] on link "Platinum Knowledge Room" at bounding box center [69, 227] width 113 height 31
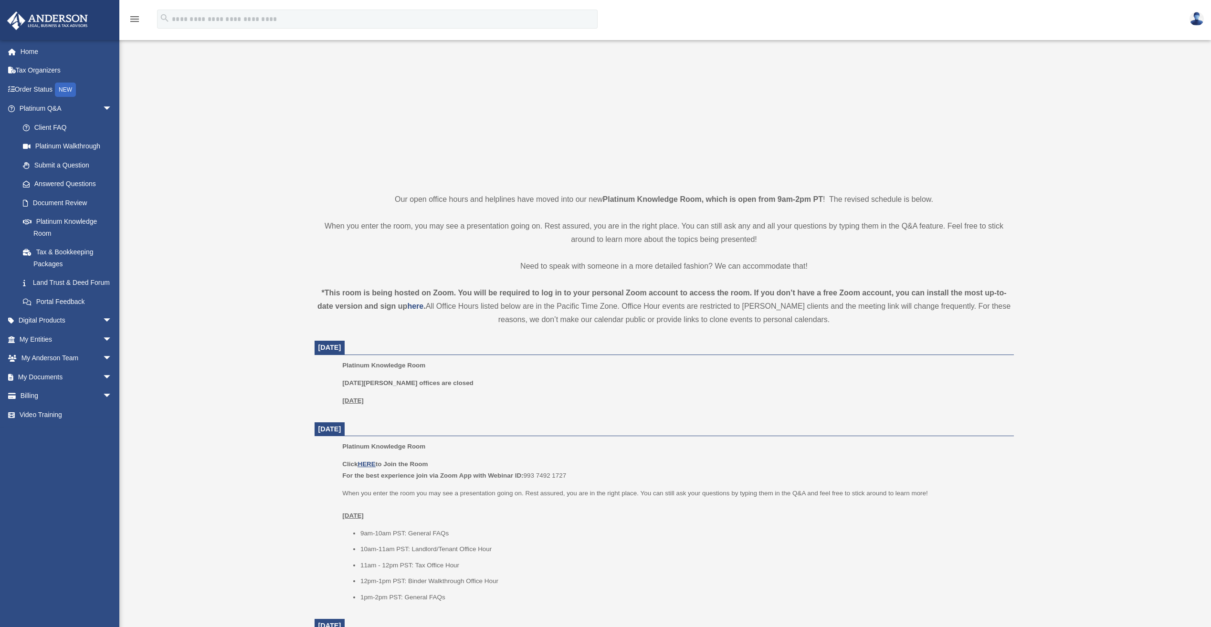
scroll to position [95, 0]
click at [54, 75] on link "Tax Organizers" at bounding box center [67, 70] width 120 height 19
click at [41, 90] on link "Order Status NEW" at bounding box center [67, 90] width 120 height 20
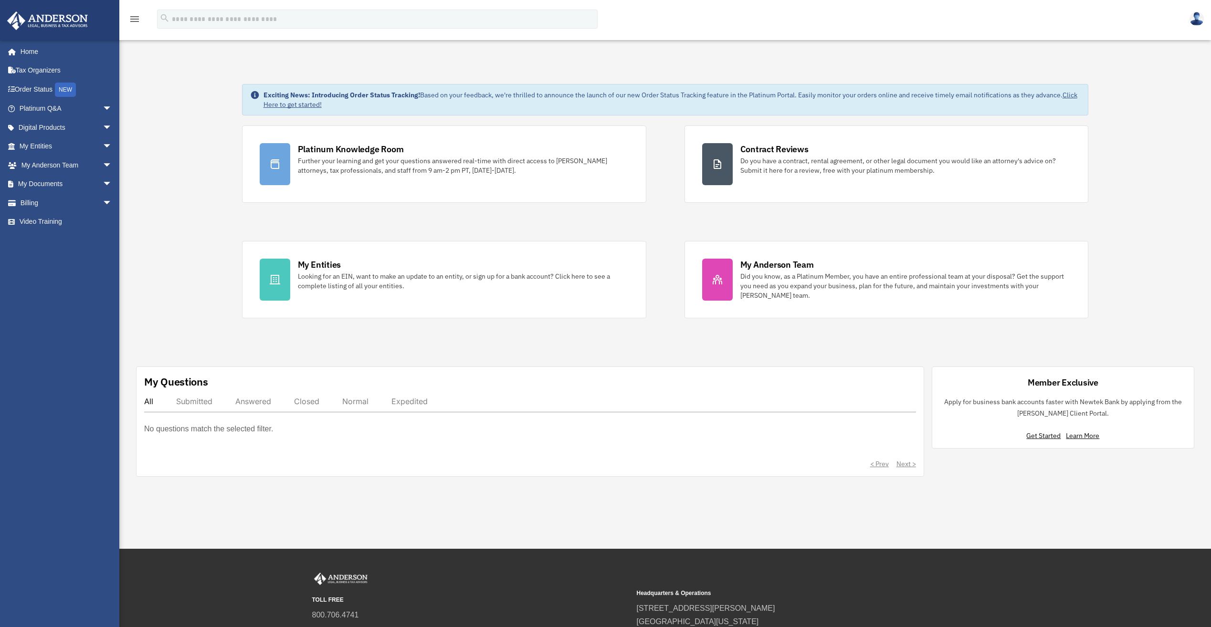
click at [187, 398] on div "Submitted" at bounding box center [194, 402] width 36 height 10
click at [255, 404] on div "Answered" at bounding box center [253, 402] width 36 height 10
click at [309, 402] on div "Closed" at bounding box center [306, 402] width 25 height 10
click at [361, 402] on div "Normal" at bounding box center [355, 402] width 26 height 10
click at [417, 399] on div "Expedited" at bounding box center [409, 402] width 36 height 10
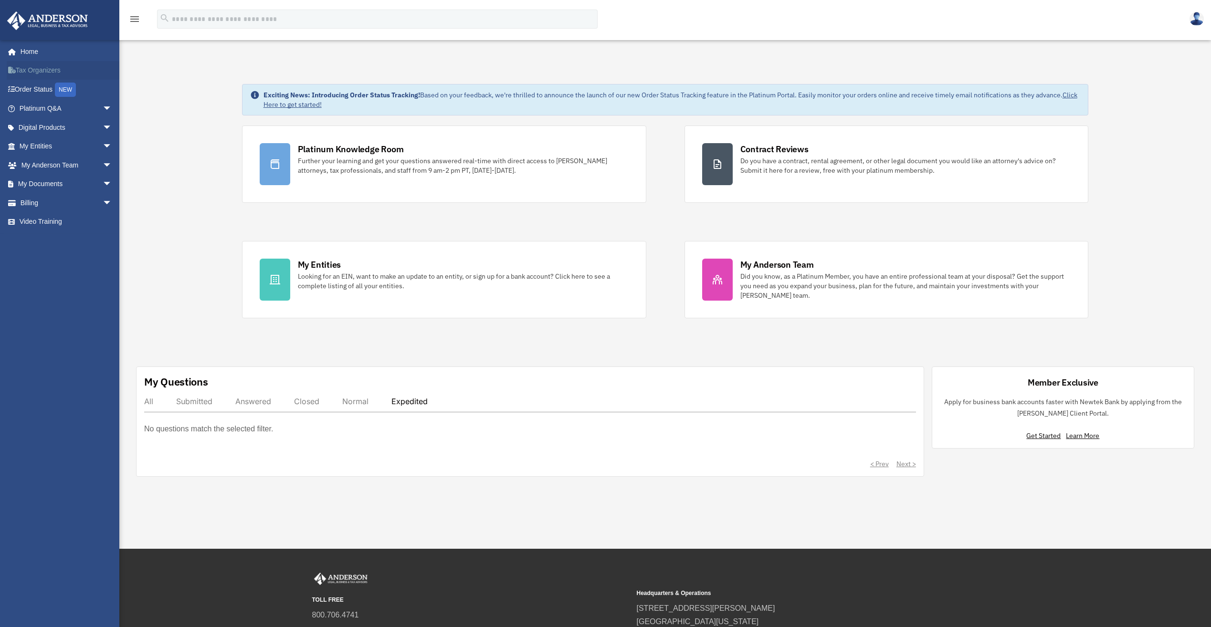
click at [39, 75] on link "Tax Organizers" at bounding box center [67, 70] width 120 height 19
click at [103, 181] on span "arrow_drop_down" at bounding box center [112, 185] width 19 height 20
click at [58, 210] on link "Box" at bounding box center [69, 202] width 113 height 19
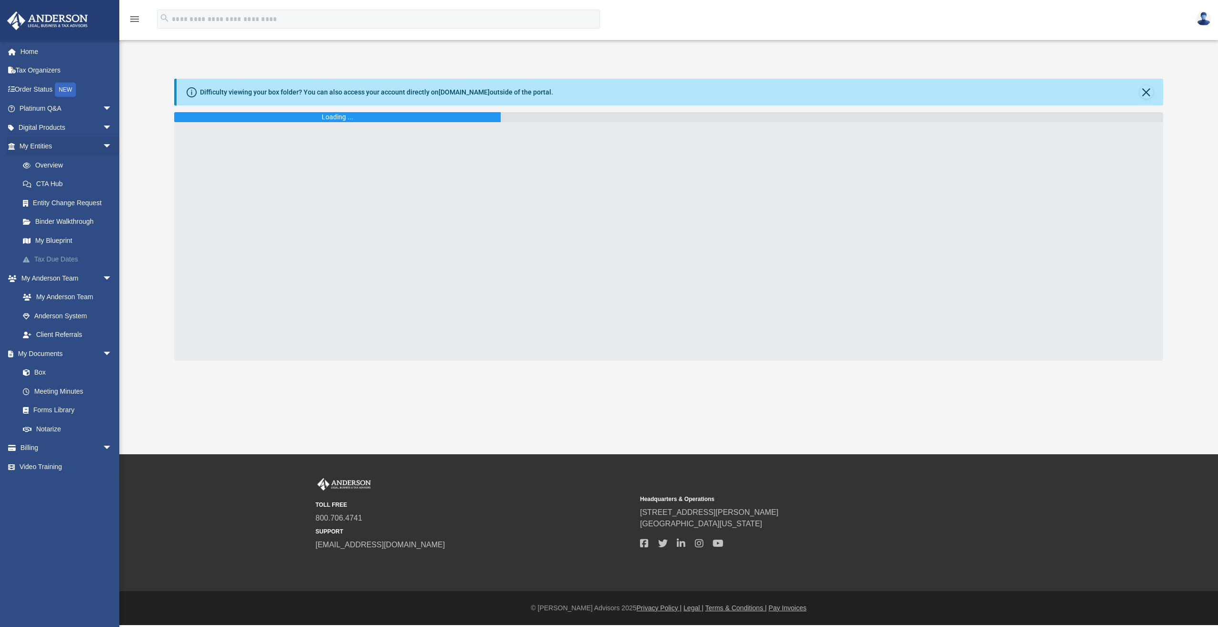
click at [76, 258] on link "Tax Due Dates" at bounding box center [69, 259] width 113 height 19
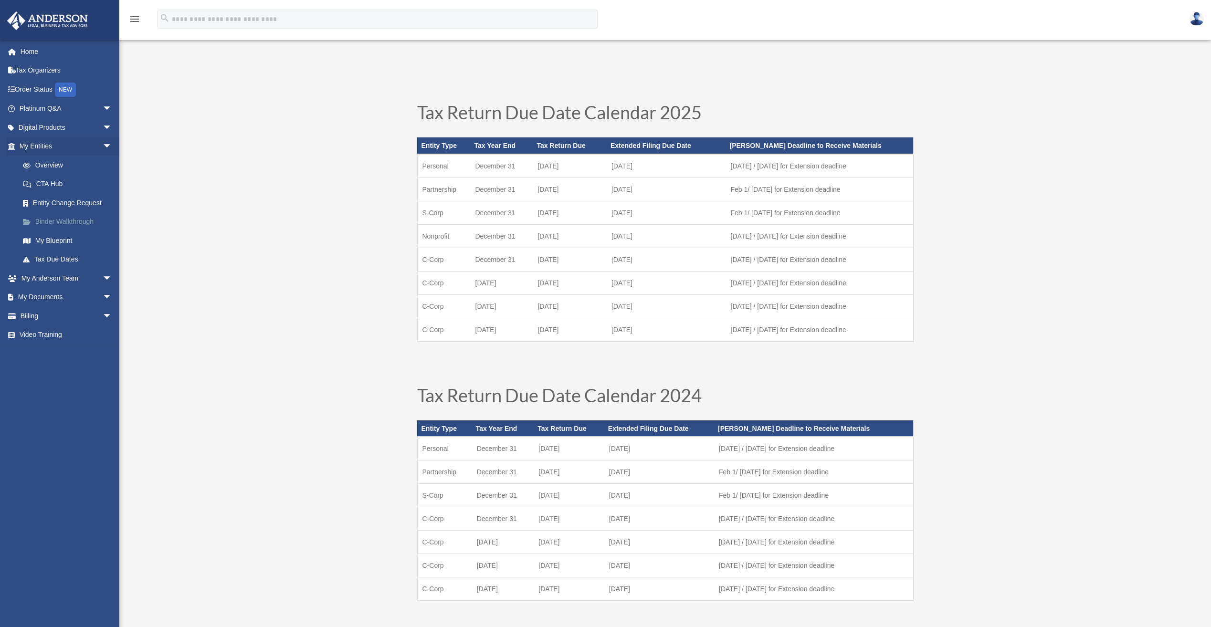
click at [79, 222] on link "Binder Walkthrough" at bounding box center [69, 221] width 113 height 19
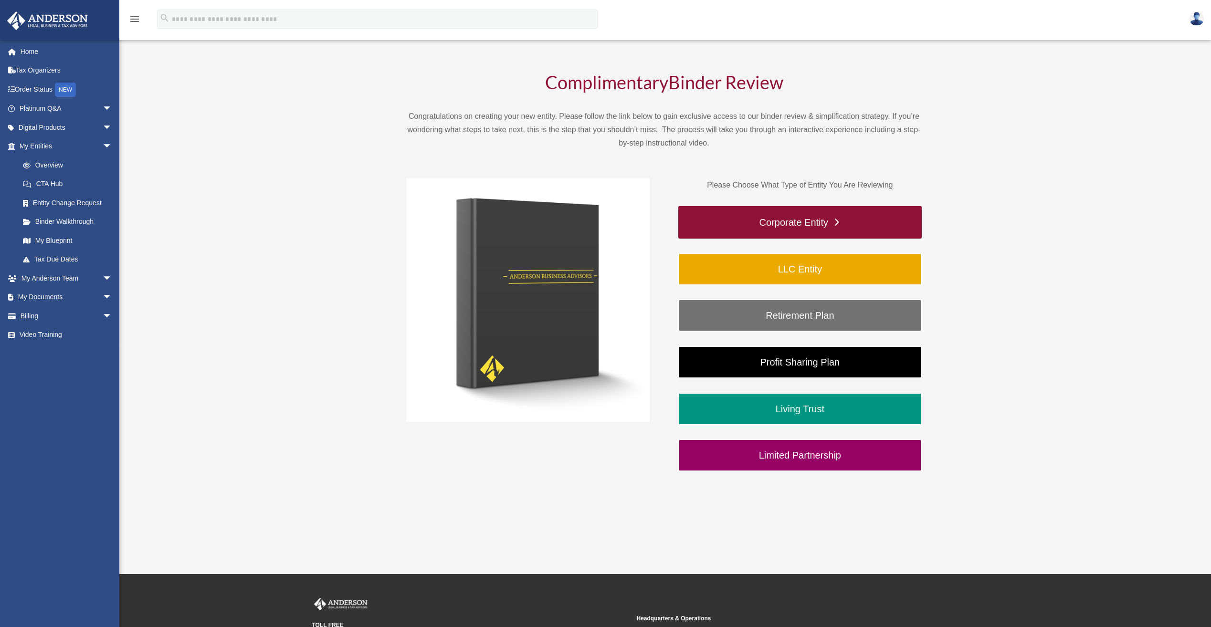
scroll to position [48, 0]
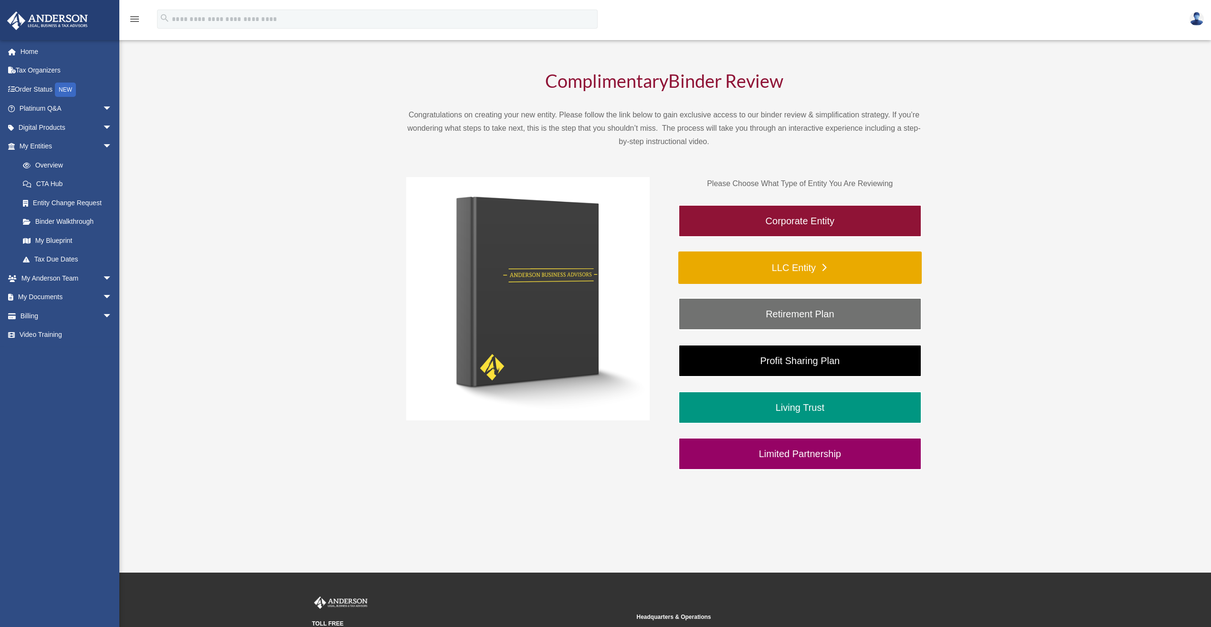
click at [803, 269] on link "LLC Entity" at bounding box center [799, 268] width 243 height 32
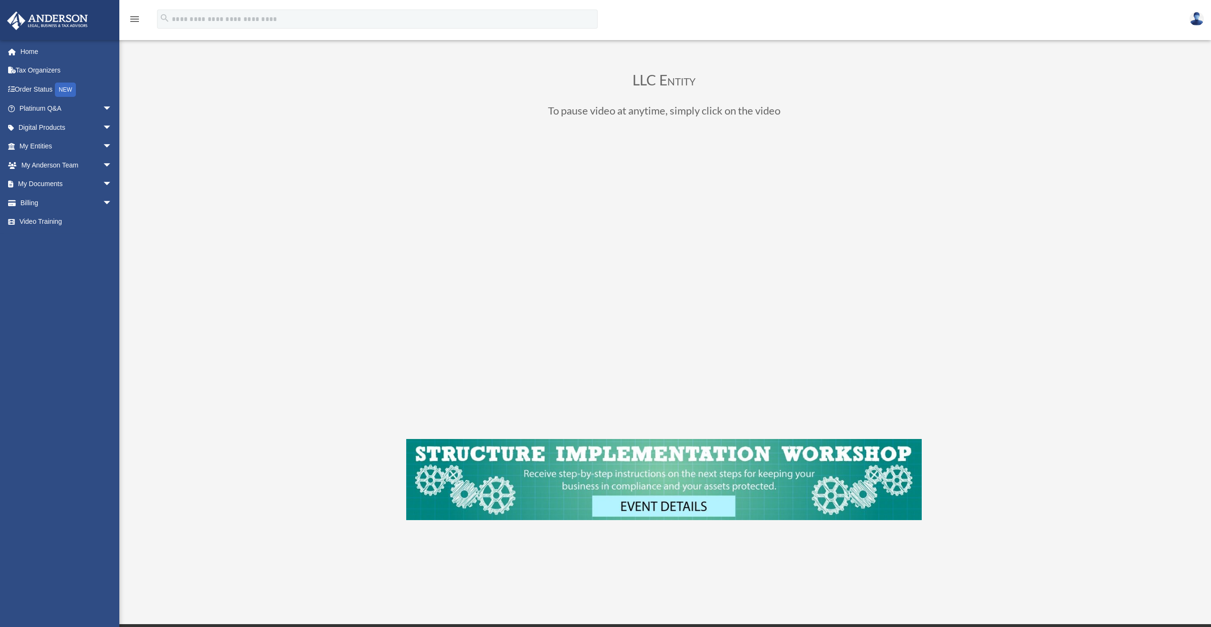
scroll to position [48, 0]
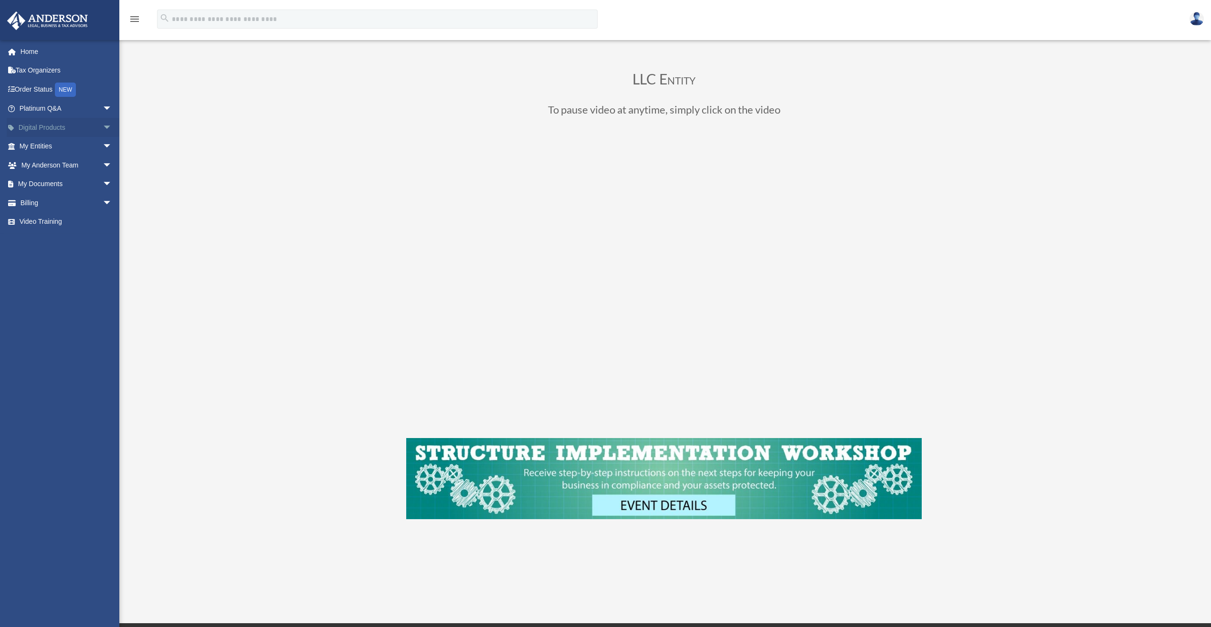
click at [103, 133] on span "arrow_drop_down" at bounding box center [112, 128] width 19 height 20
click at [77, 143] on div "Tax Toolbox" at bounding box center [73, 146] width 81 height 12
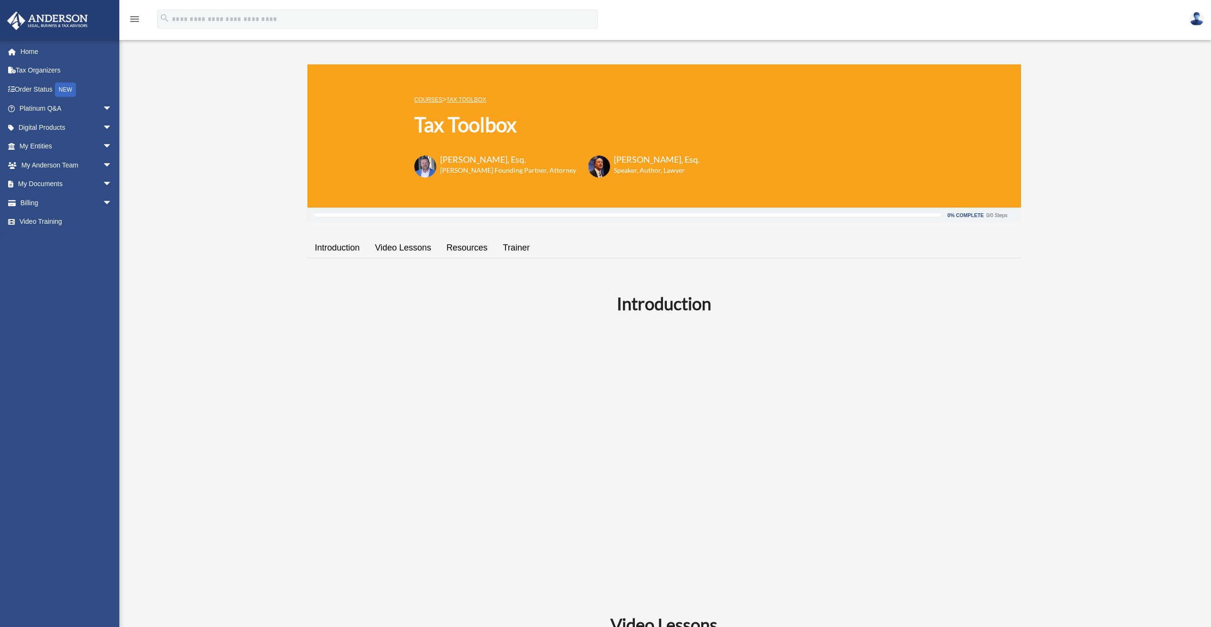
click at [392, 248] on link "Video Lessons" at bounding box center [404, 247] width 72 height 27
click at [1202, 14] on img at bounding box center [1197, 19] width 14 height 14
click at [1156, 43] on link "[PERSON_NAME][EMAIL_ADDRESS][DOMAIN_NAME]" at bounding box center [1152, 54] width 103 height 38
click at [123, 23] on div "menu" at bounding box center [134, 19] width 31 height 25
click at [133, 16] on icon "menu" at bounding box center [134, 18] width 11 height 11
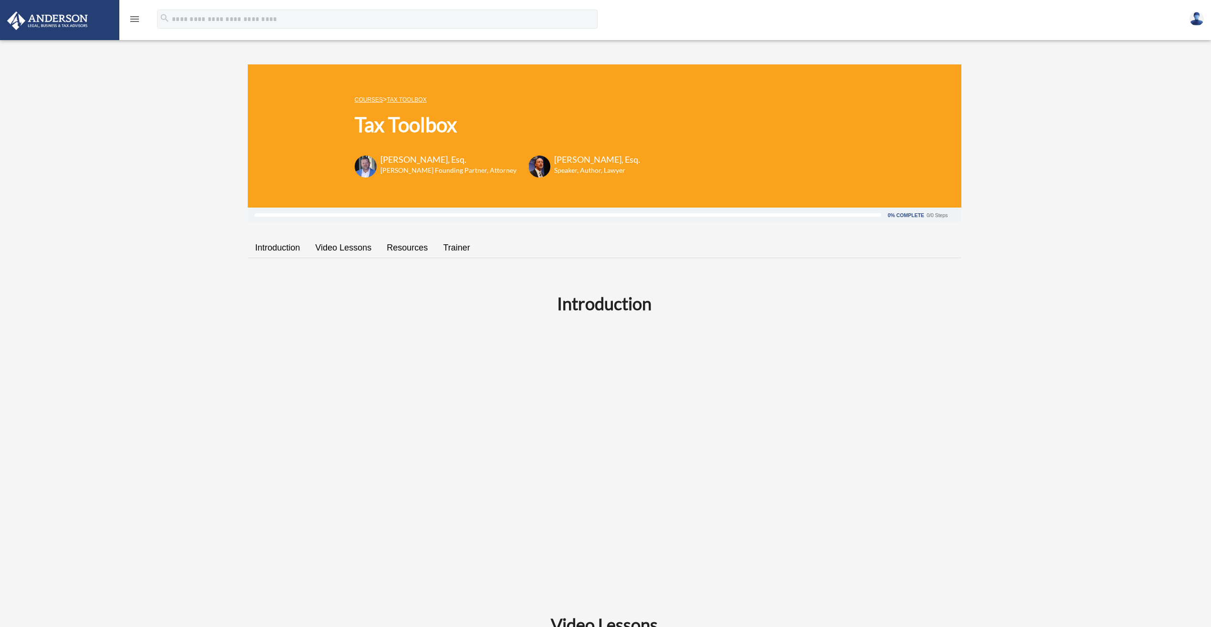
click at [133, 16] on icon "menu" at bounding box center [134, 18] width 11 height 11
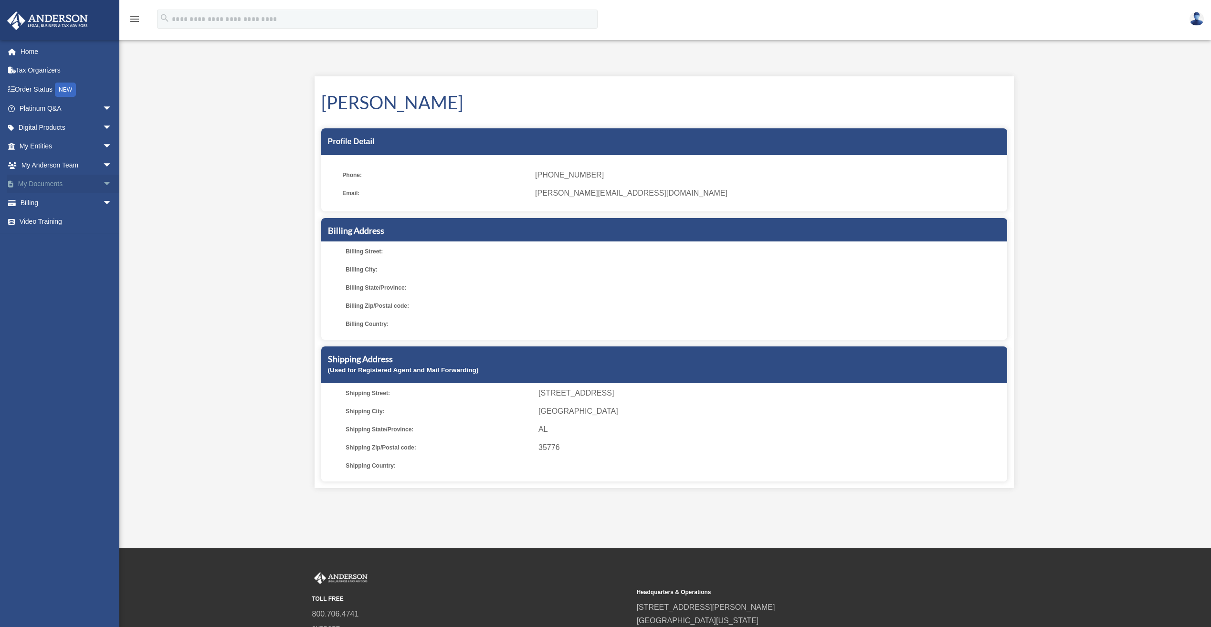
click at [59, 183] on link "My Documents arrow_drop_down" at bounding box center [67, 184] width 120 height 19
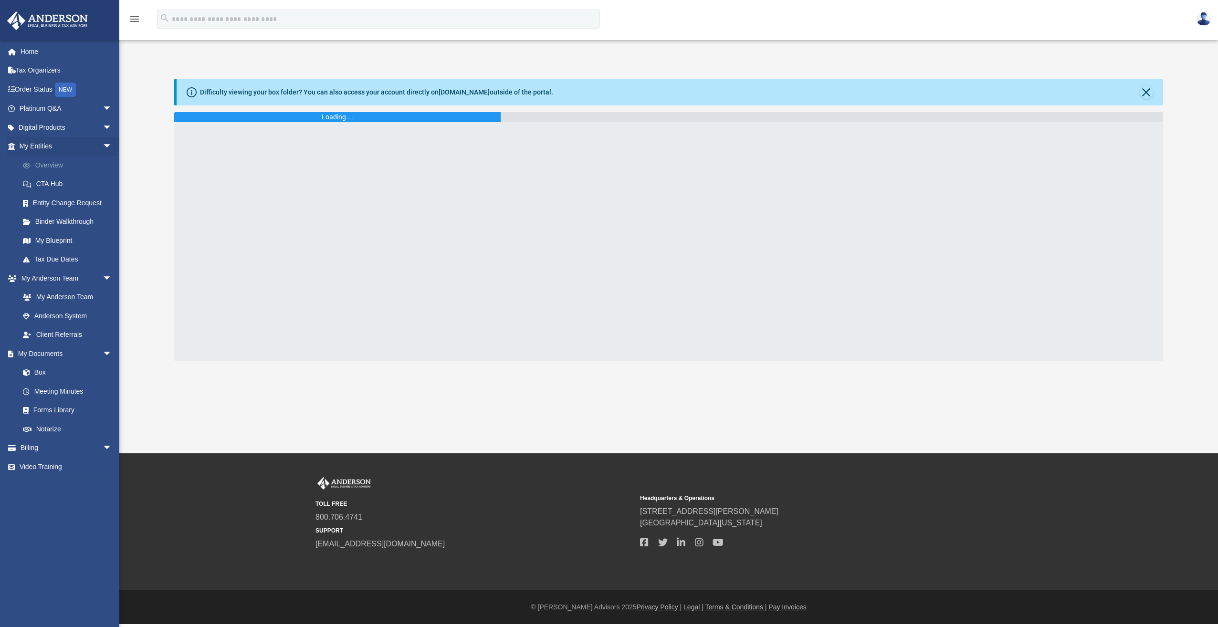
click at [58, 167] on link "Overview" at bounding box center [69, 165] width 113 height 19
click at [81, 240] on link "My Blueprint" at bounding box center [69, 240] width 113 height 19
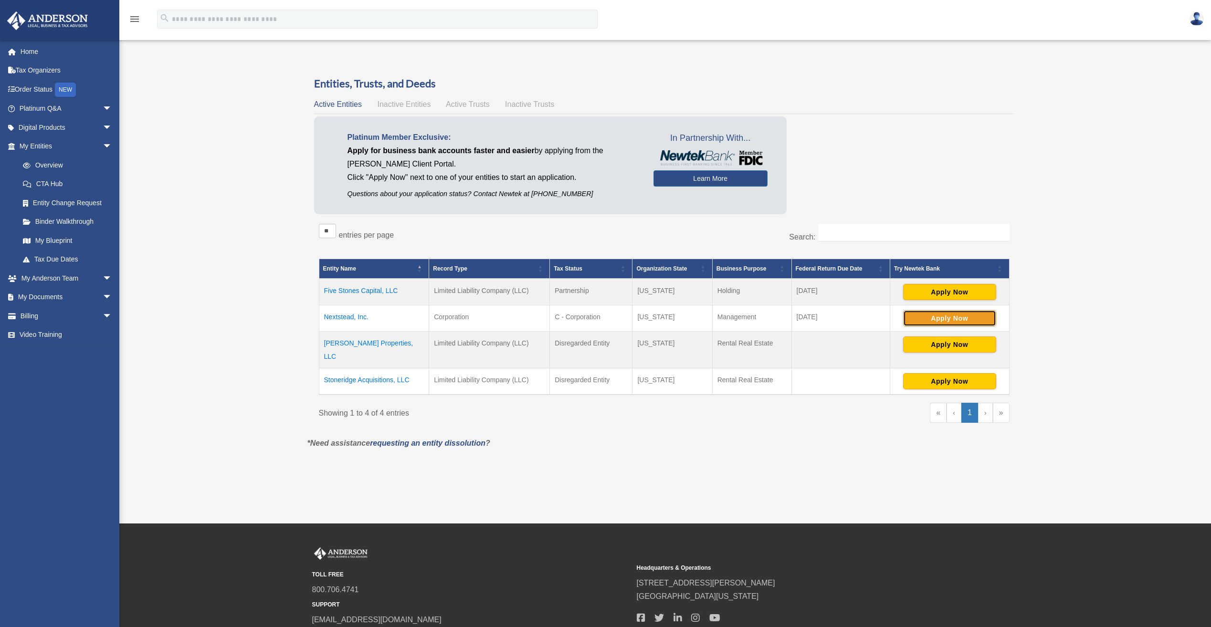
click at [931, 313] on button "Apply Now" at bounding box center [949, 318] width 93 height 16
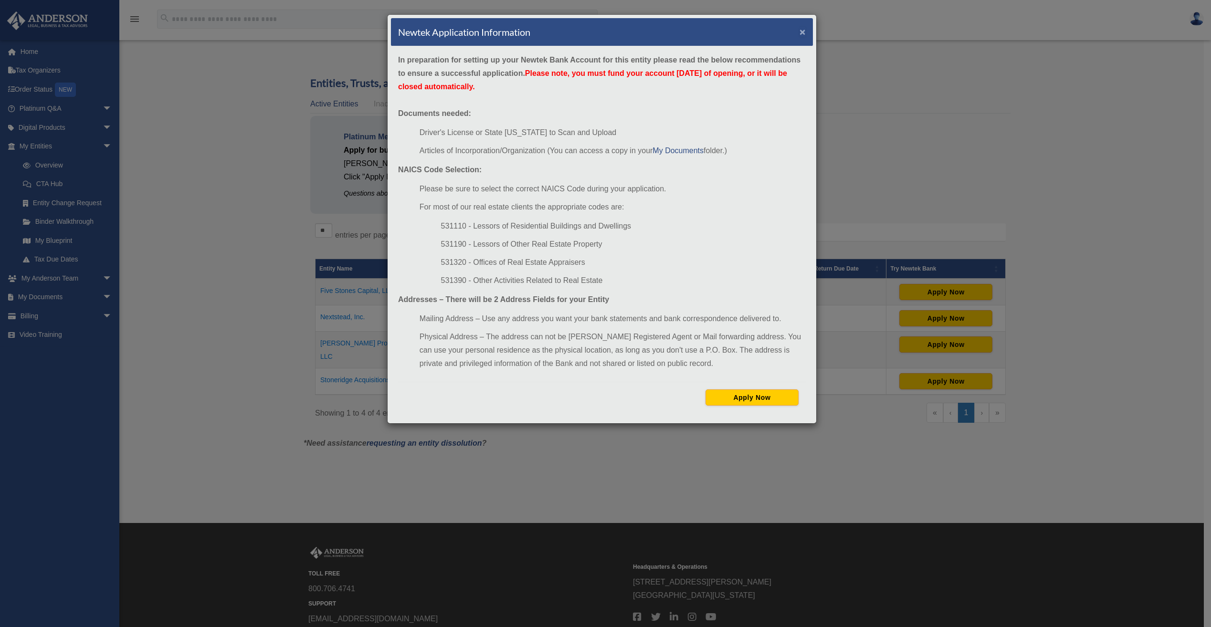
click at [804, 27] on button "×" at bounding box center [803, 32] width 6 height 10
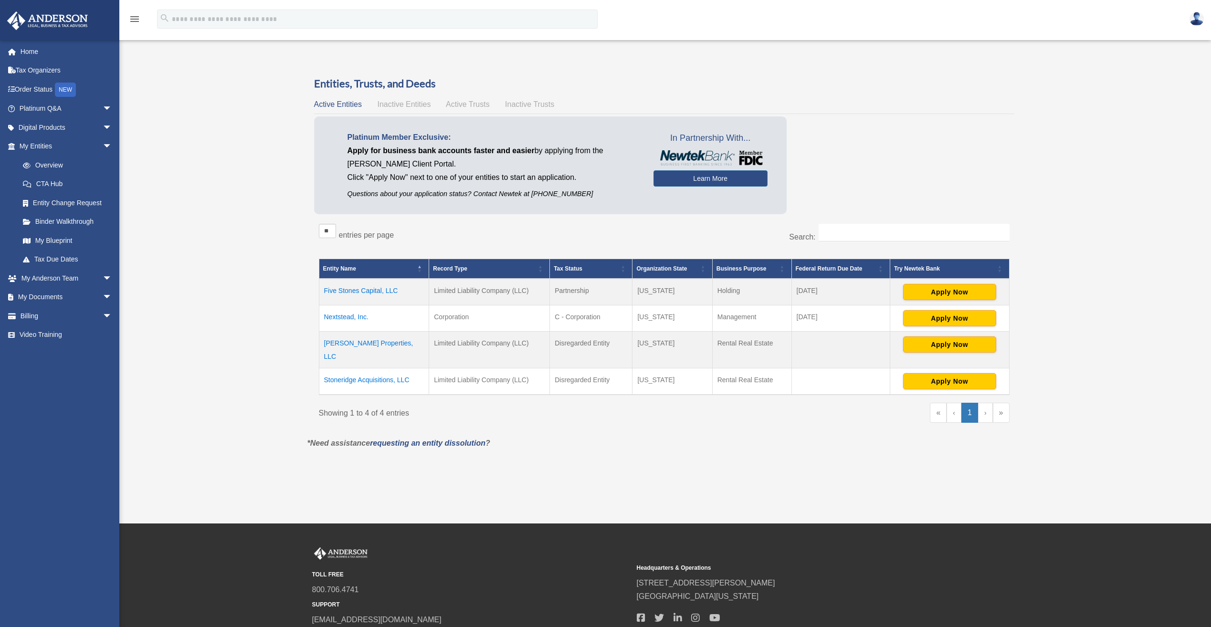
click at [1109, 319] on div "Overview tylerstorm-cyber@outlook.com Sign Out tyler@thenextstead.com Home Tax …" at bounding box center [605, 261] width 1211 height 427
click at [32, 69] on link "Tax Organizers" at bounding box center [67, 70] width 120 height 19
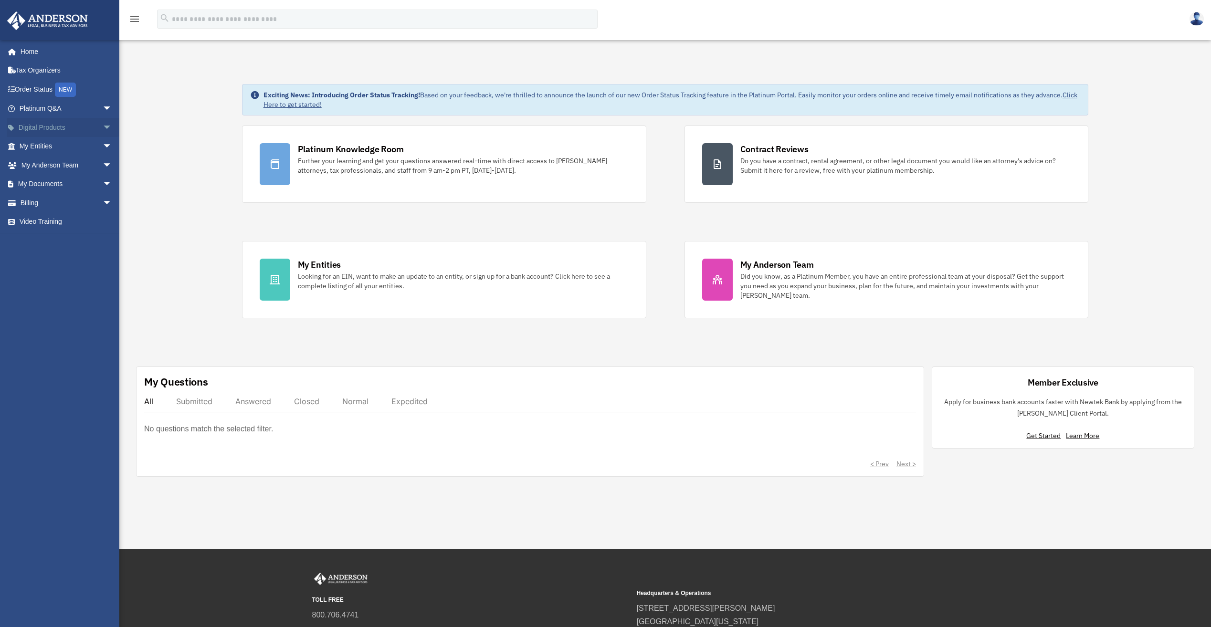
click at [53, 126] on link "Digital Products arrow_drop_down" at bounding box center [67, 127] width 120 height 19
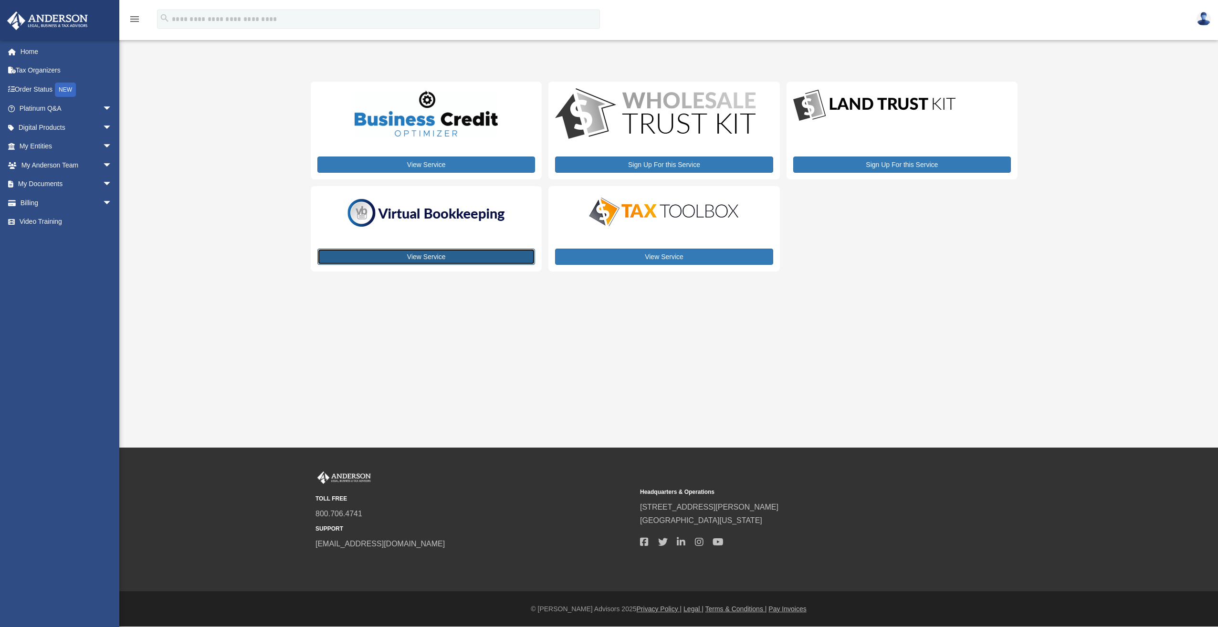
click at [481, 255] on link "View Service" at bounding box center [426, 257] width 218 height 16
click at [50, 145] on link "My Entities arrow_drop_down" at bounding box center [67, 146] width 120 height 19
click at [103, 181] on span "arrow_drop_down" at bounding box center [112, 185] width 19 height 20
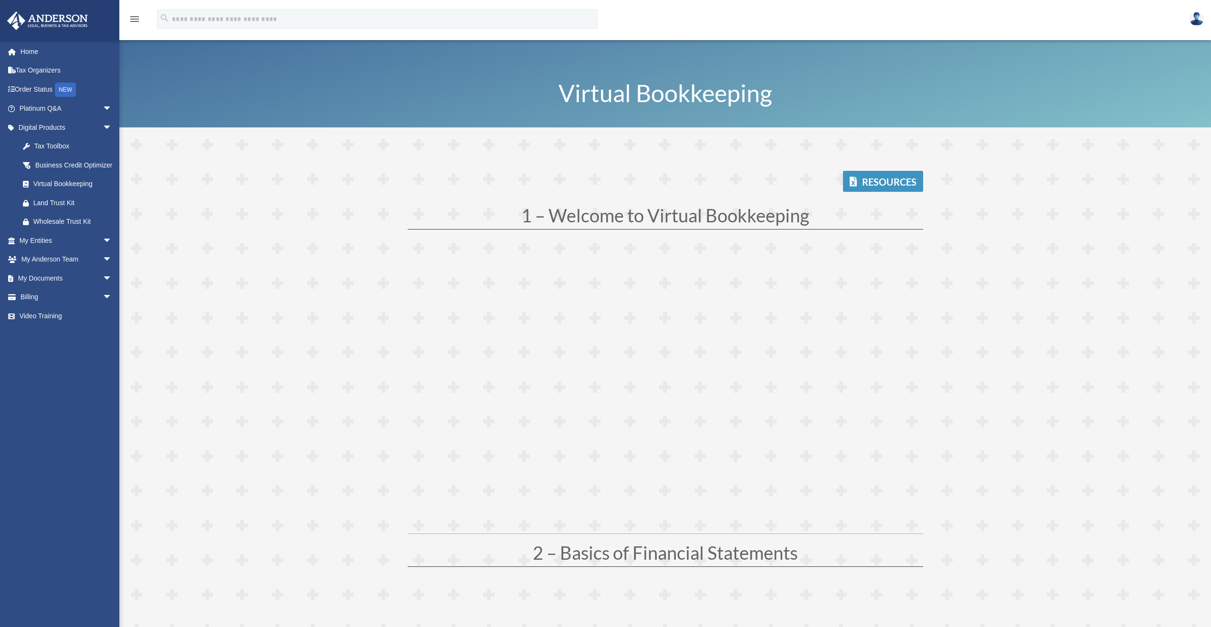
click at [877, 180] on link "Resources" at bounding box center [883, 181] width 80 height 21
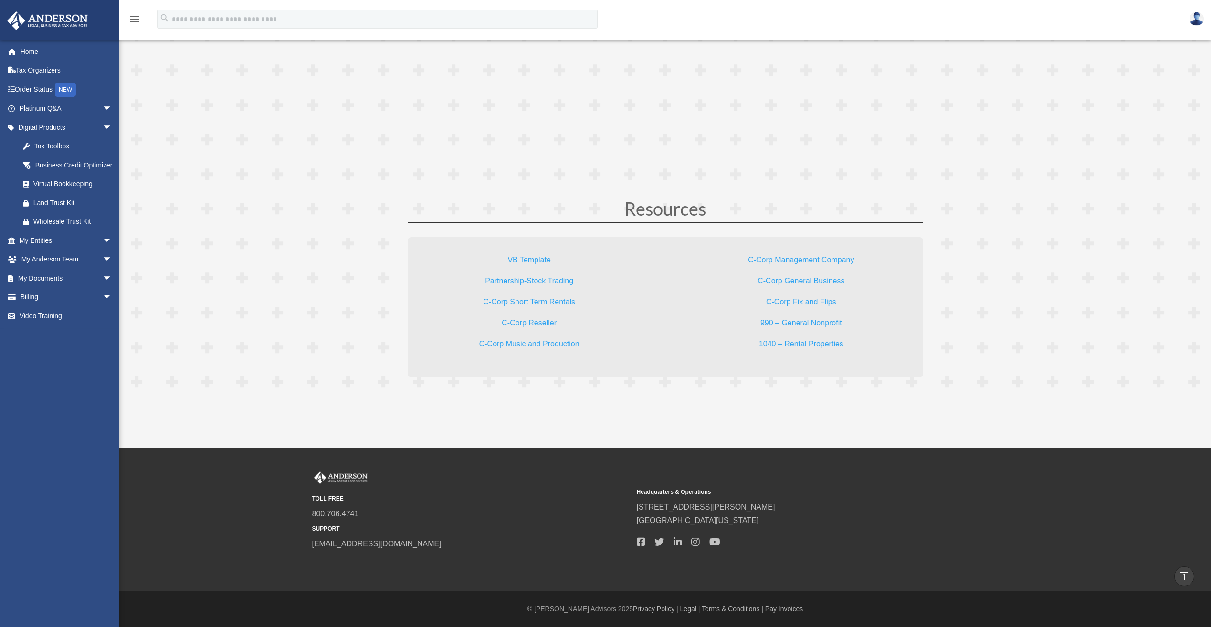
click at [526, 258] on link "VB Template" at bounding box center [529, 262] width 43 height 13
click at [791, 260] on link "C-Corp Management Company" at bounding box center [801, 262] width 106 height 13
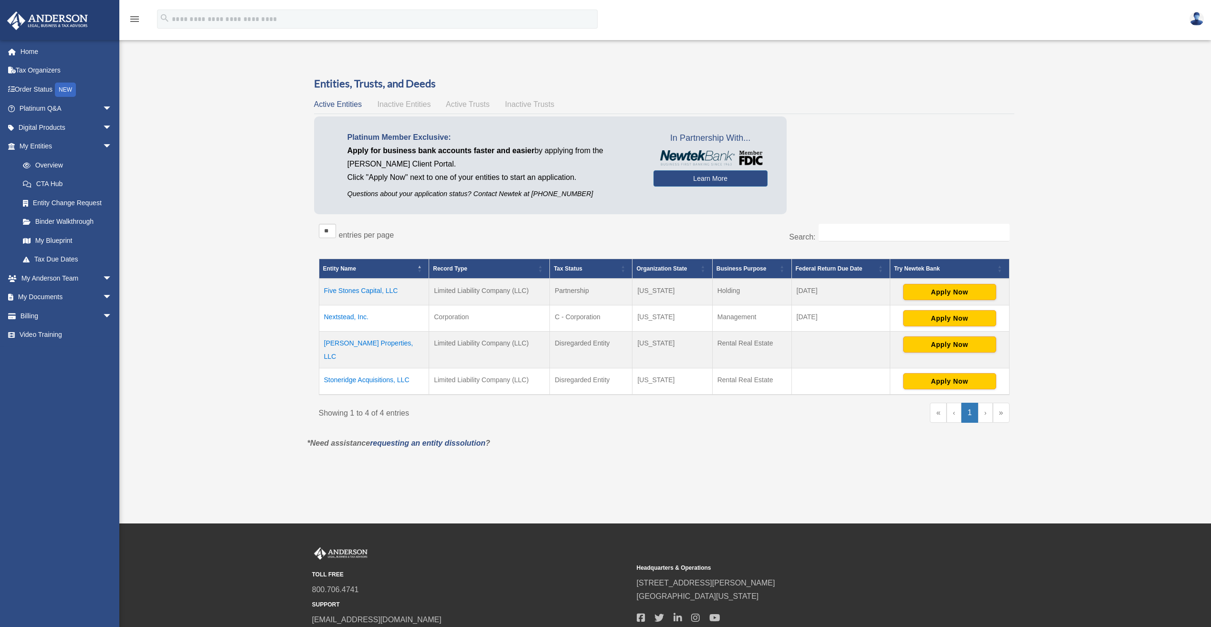
click at [352, 323] on td "Nextstead, Inc." at bounding box center [374, 319] width 110 height 26
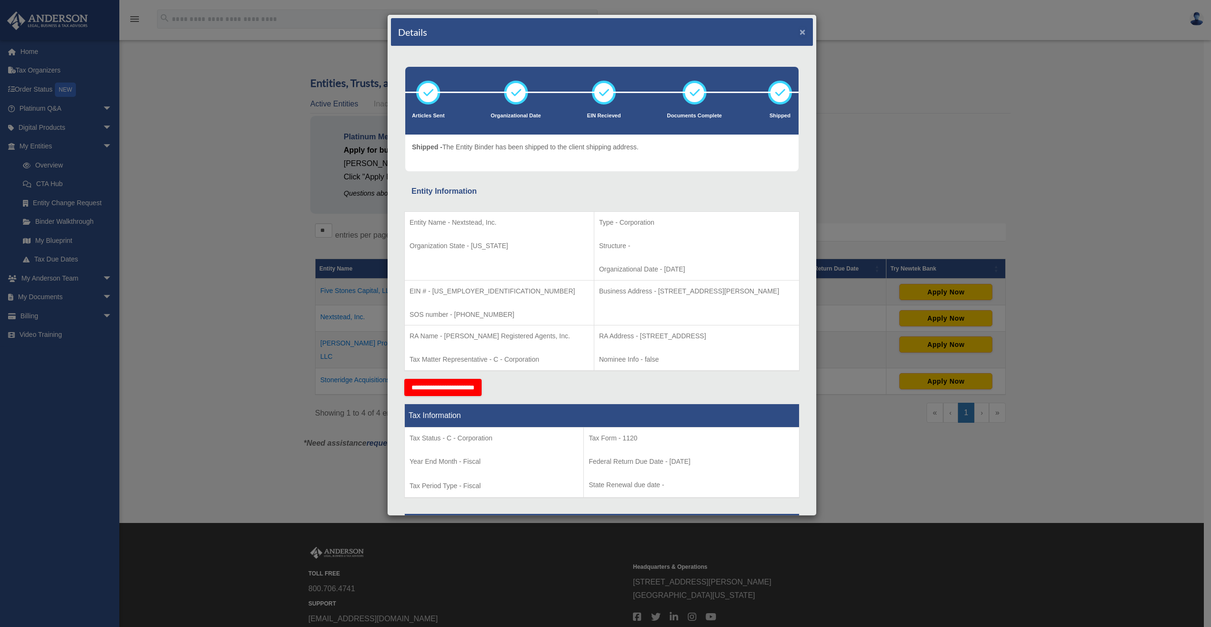
click at [800, 32] on button "×" at bounding box center [803, 32] width 6 height 10
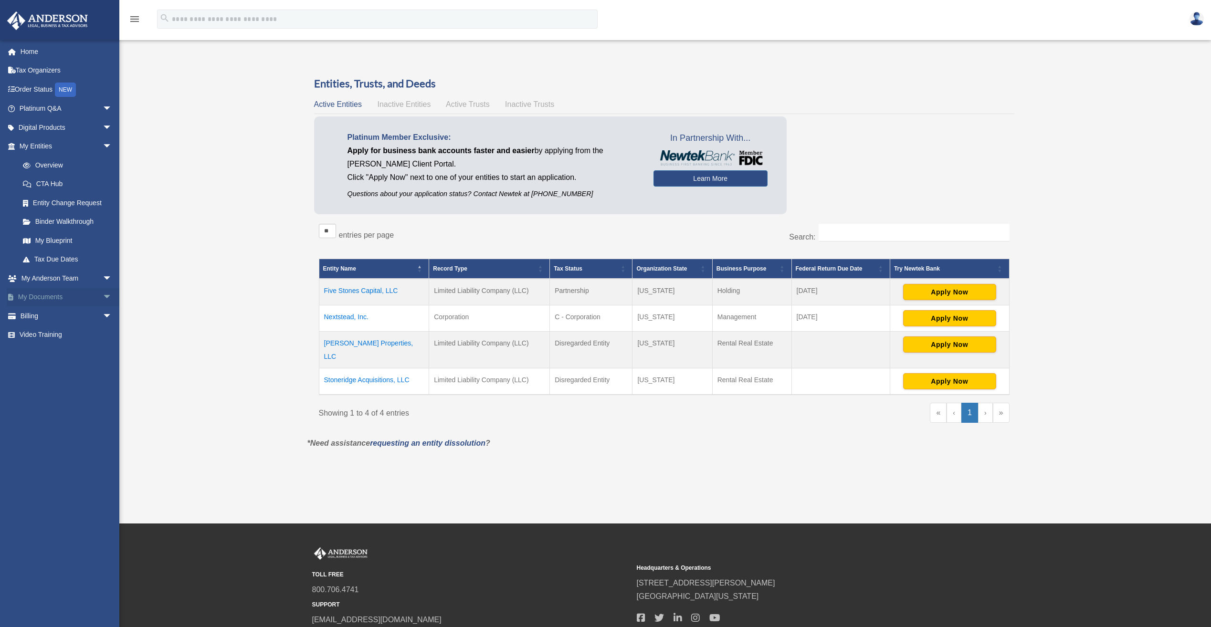
click at [103, 296] on span "arrow_drop_down" at bounding box center [112, 298] width 19 height 20
click at [60, 316] on link "Box" at bounding box center [69, 316] width 113 height 19
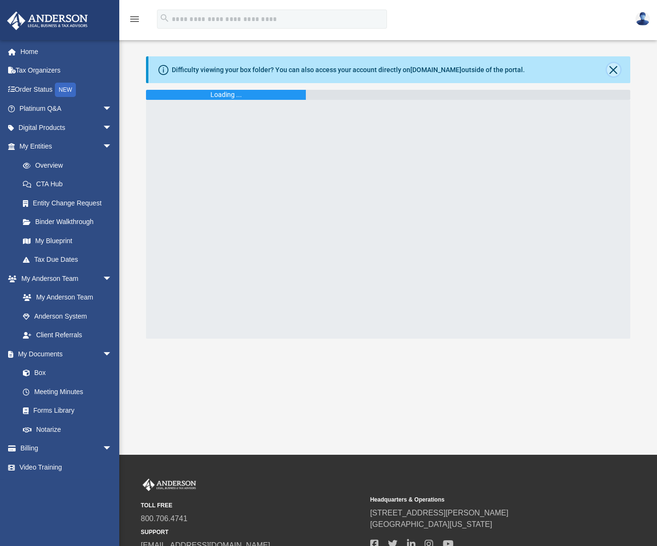
click at [614, 65] on button "Close" at bounding box center [613, 69] width 13 height 13
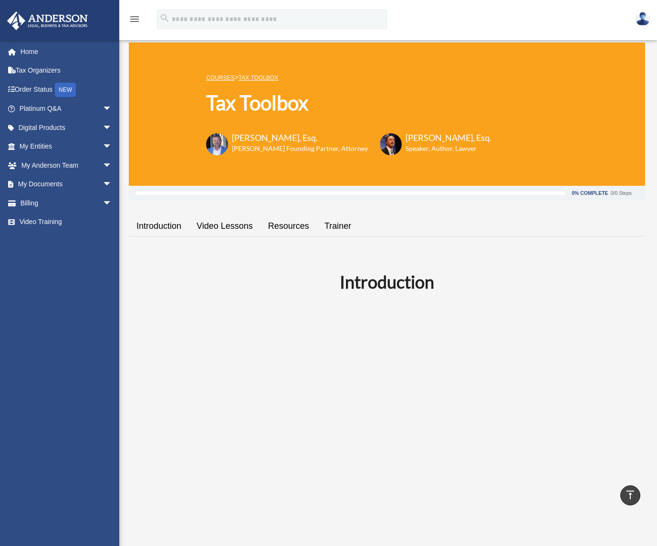
scroll to position [1711, 0]
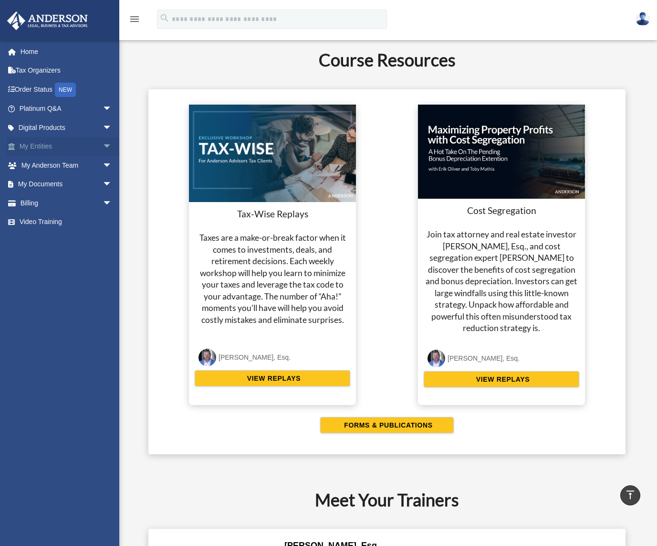
click at [103, 146] on span "arrow_drop_down" at bounding box center [112, 147] width 19 height 20
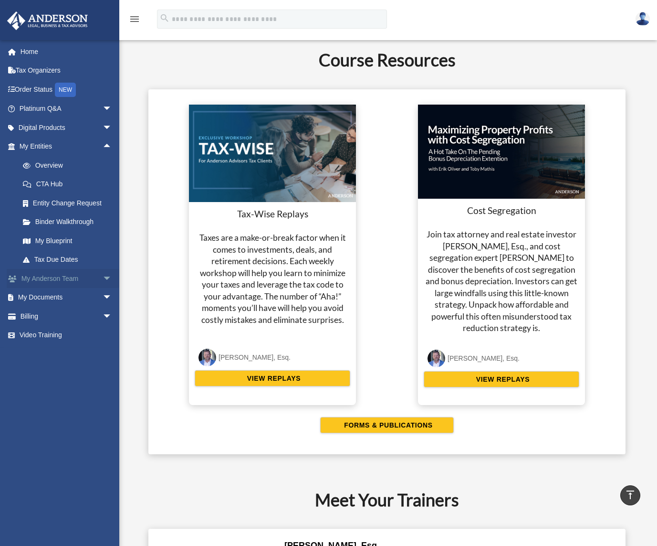
click at [103, 276] on span "arrow_drop_down" at bounding box center [112, 279] width 19 height 20
click at [103, 278] on span "arrow_drop_up" at bounding box center [112, 279] width 19 height 20
click at [103, 300] on span "arrow_drop_down" at bounding box center [112, 298] width 19 height 20
click at [103, 296] on span "arrow_drop_up" at bounding box center [112, 298] width 19 height 20
